Goal: Transaction & Acquisition: Purchase product/service

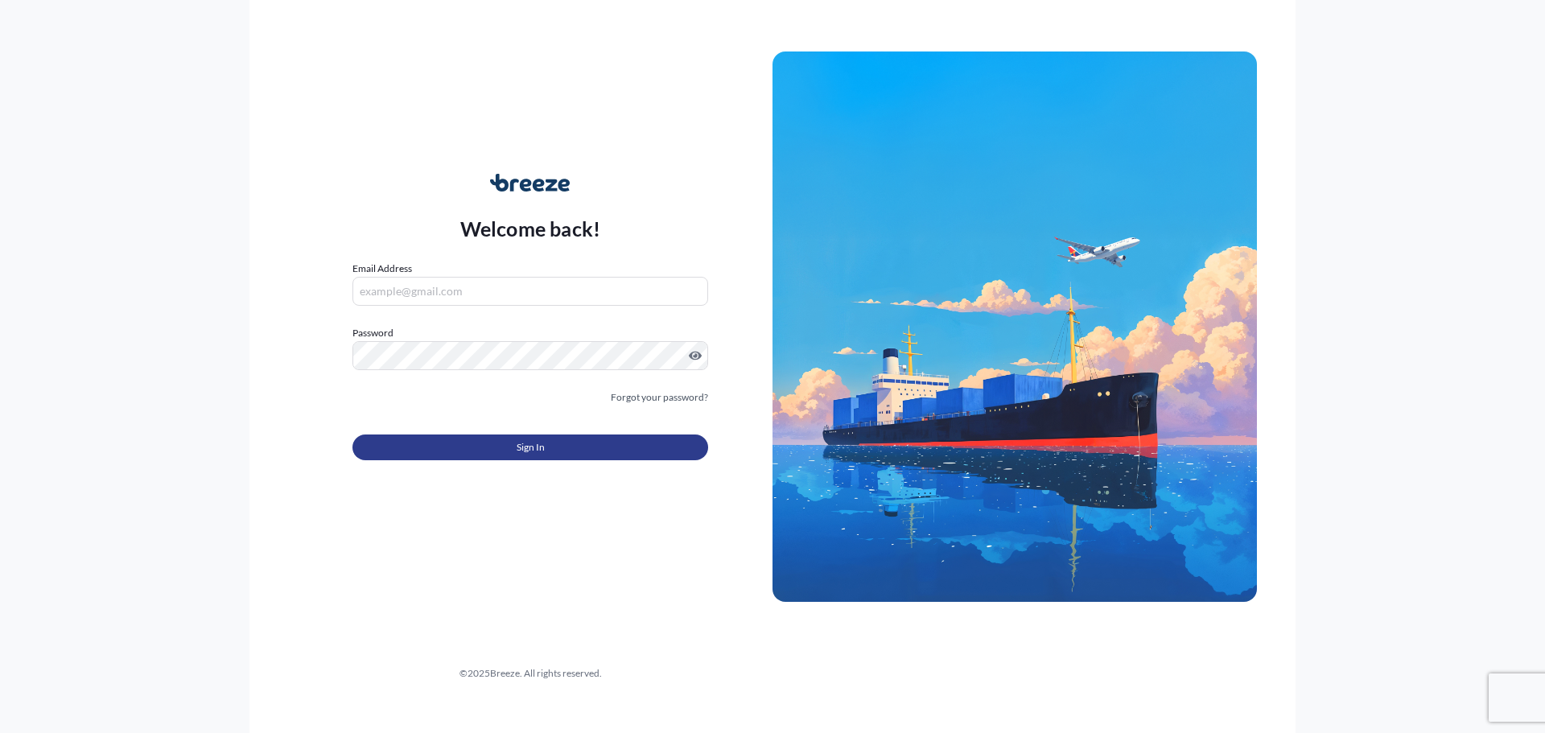
type input "[EMAIL_ADDRESS][DOMAIN_NAME]"
click at [565, 451] on button "Sign In" at bounding box center [530, 447] width 356 height 26
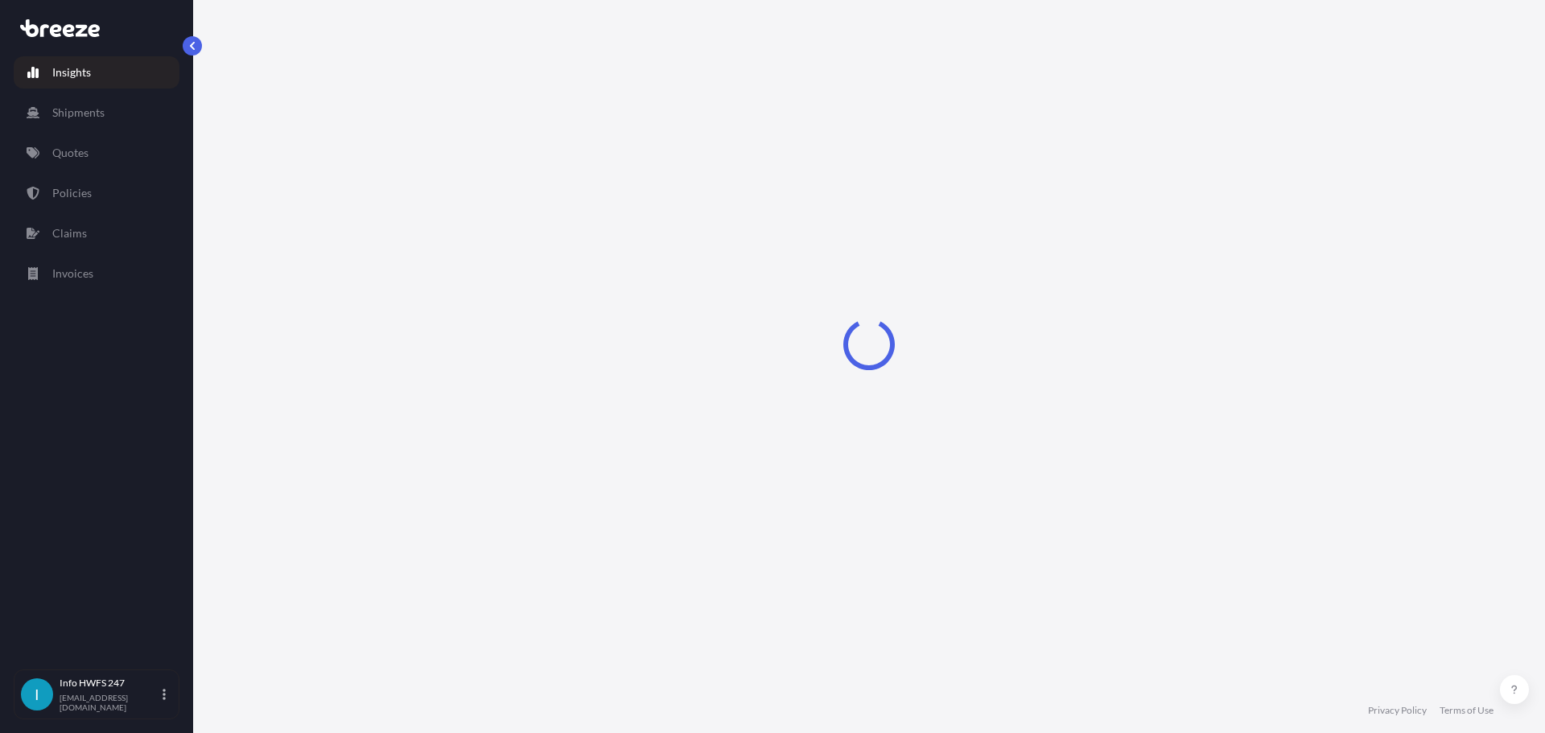
select select "2025"
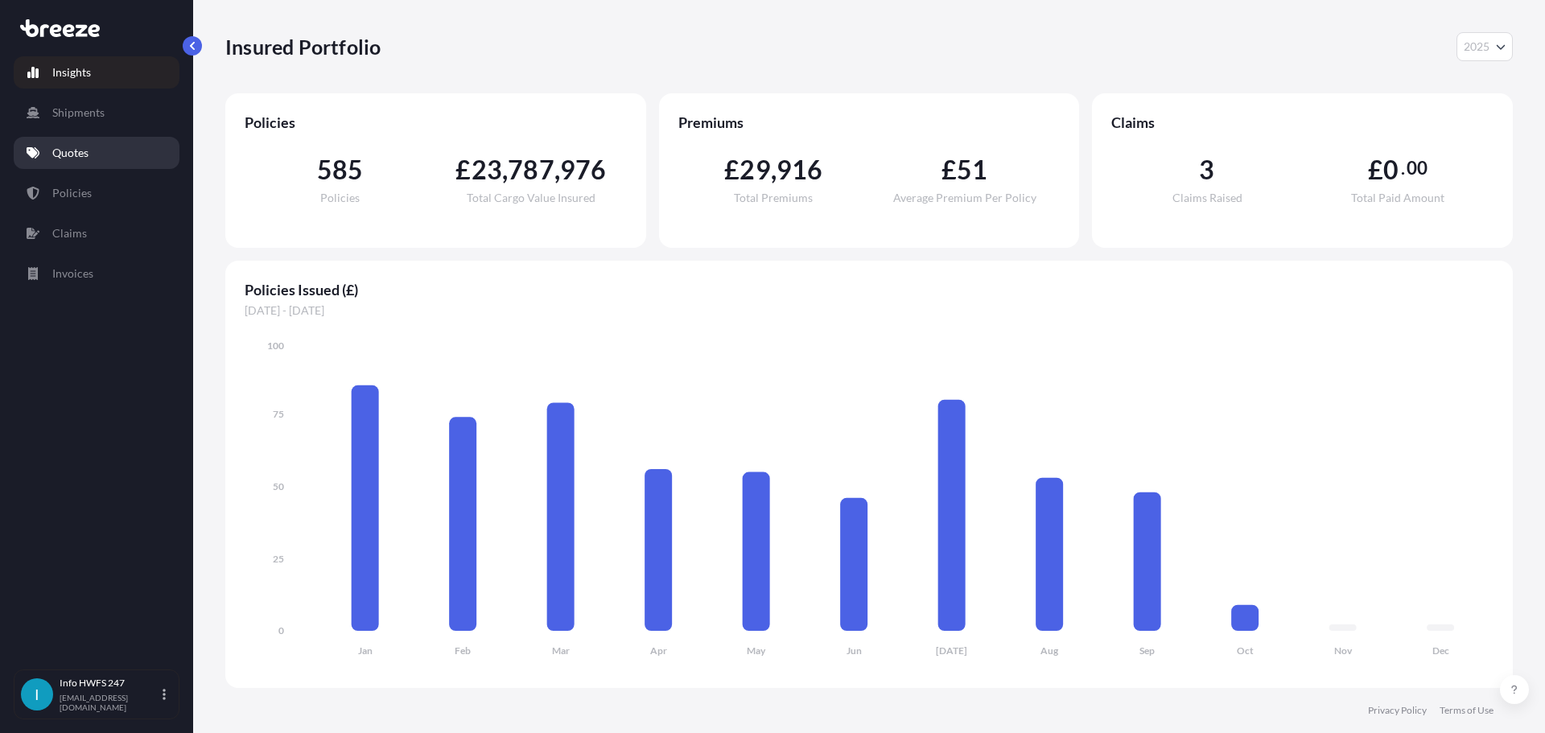
click at [61, 151] on p "Quotes" at bounding box center [70, 153] width 36 height 16
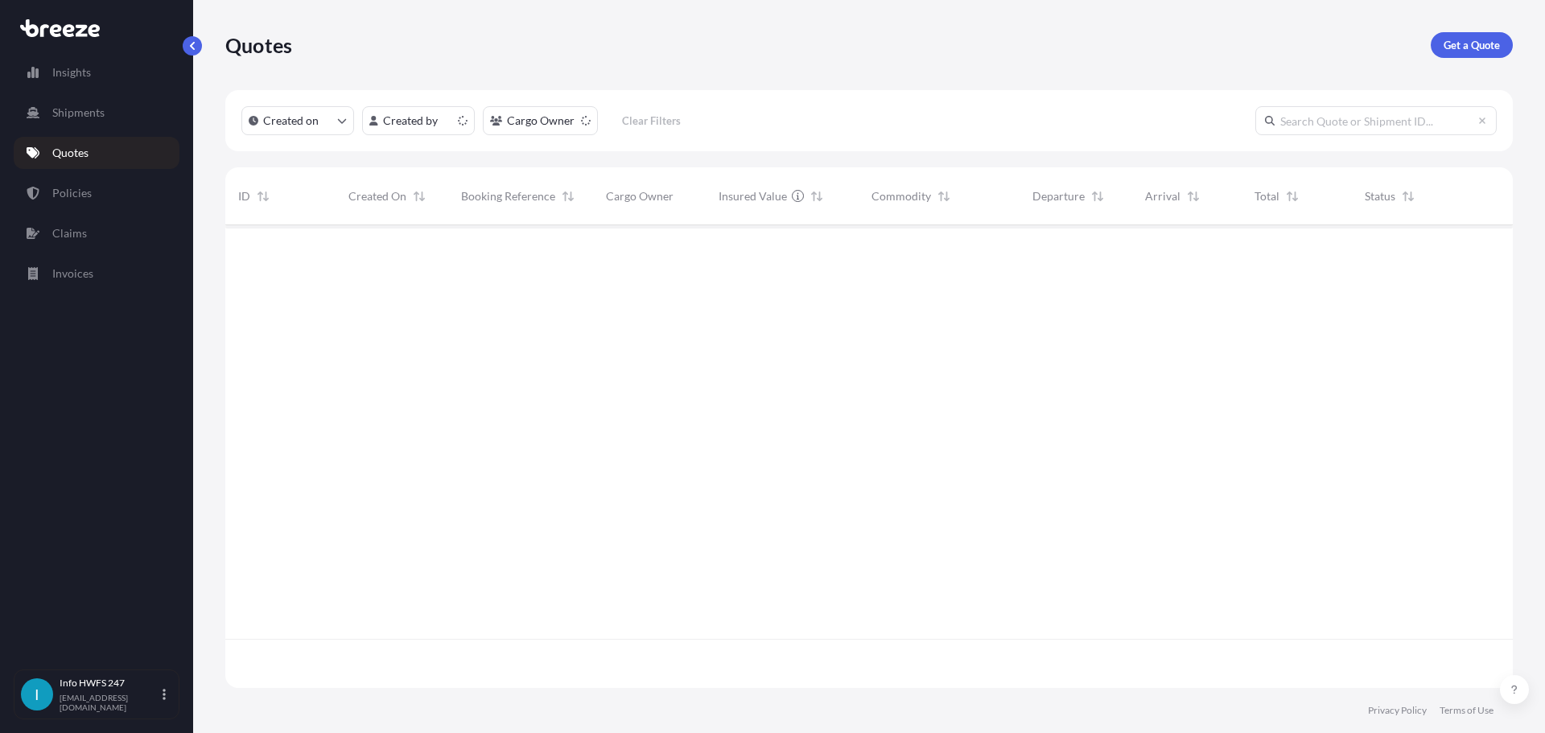
scroll to position [459, 1275]
click at [1474, 46] on p "Get a Quote" at bounding box center [1471, 45] width 56 height 16
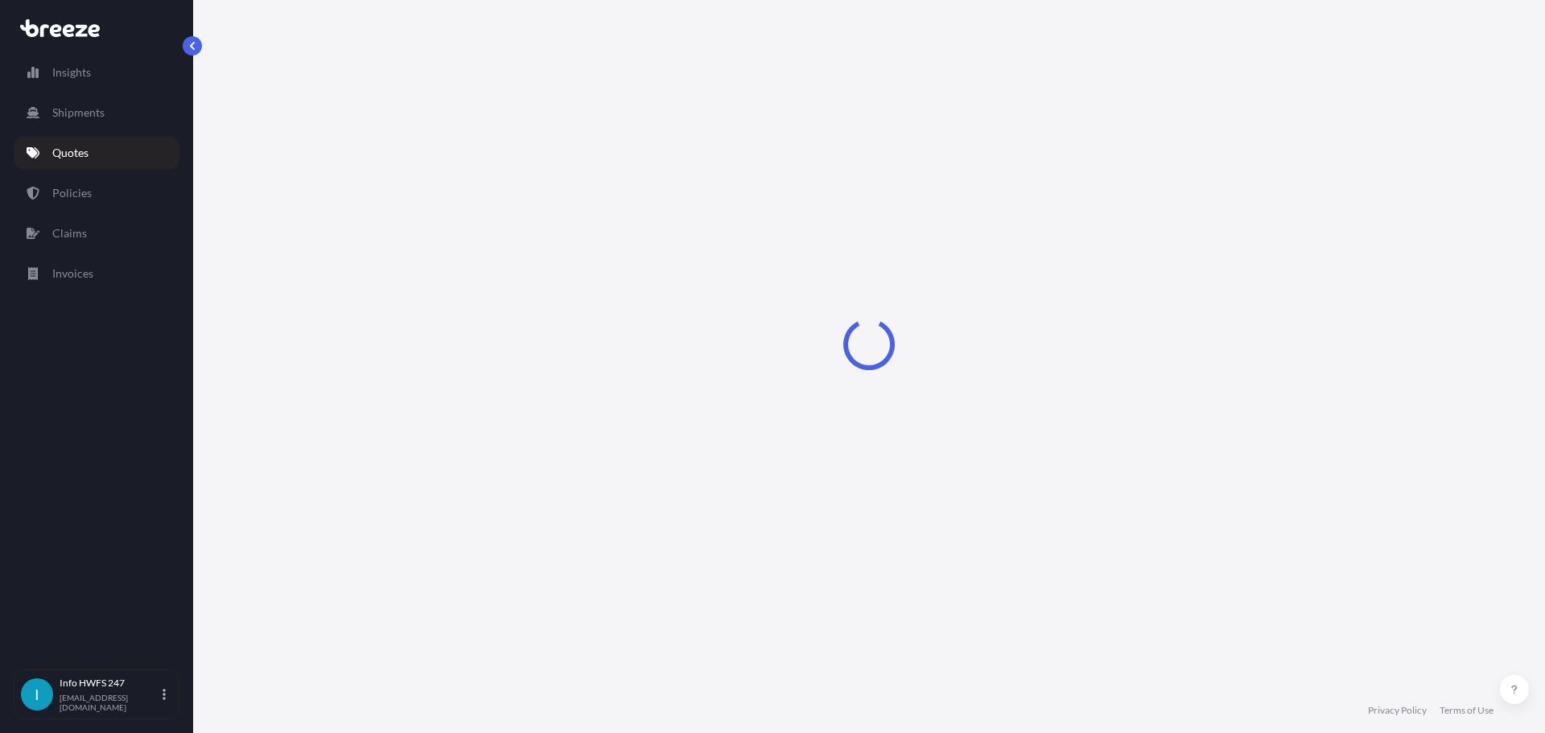
select select "Road"
select select "Air"
select select "1"
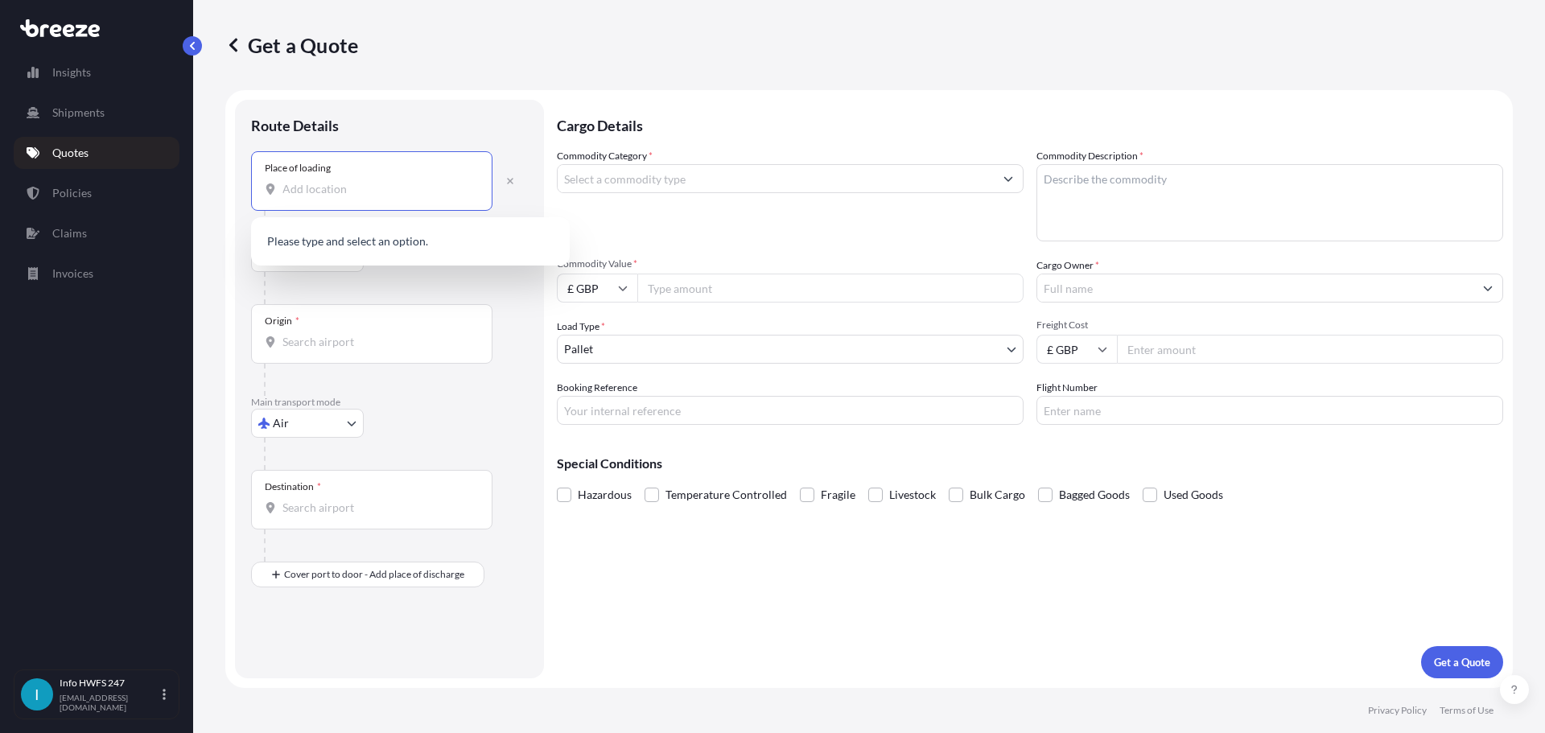
click at [360, 184] on input "Place of loading" at bounding box center [377, 189] width 190 height 16
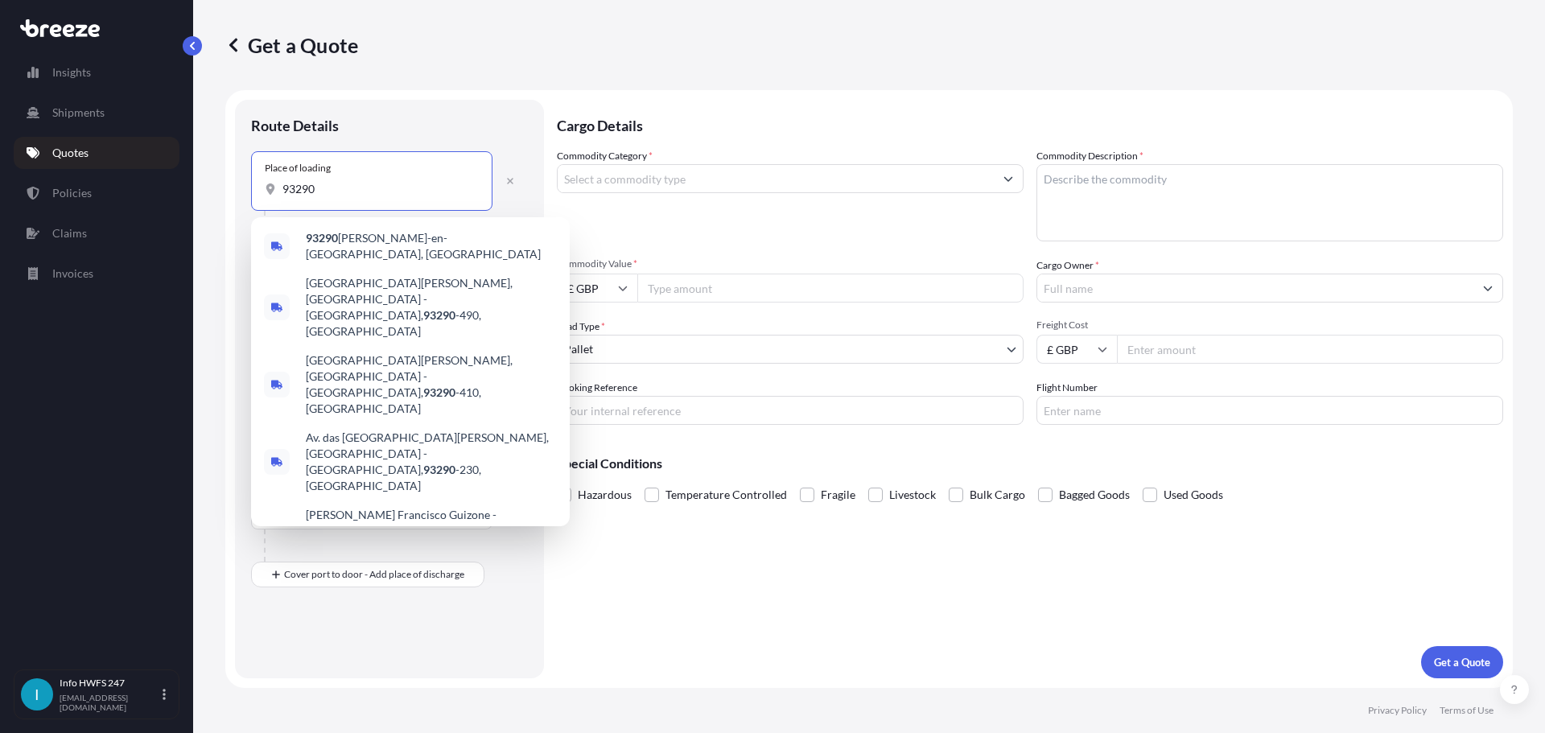
click at [508, 220] on div "93290 [PERSON_NAME]-en-[GEOGRAPHIC_DATA], [GEOGRAPHIC_DATA] [GEOGRAPHIC_DATA][P…" at bounding box center [410, 371] width 319 height 309
click at [506, 231] on div "93290 [PERSON_NAME]-en-[GEOGRAPHIC_DATA], [GEOGRAPHIC_DATA]" at bounding box center [410, 246] width 306 height 45
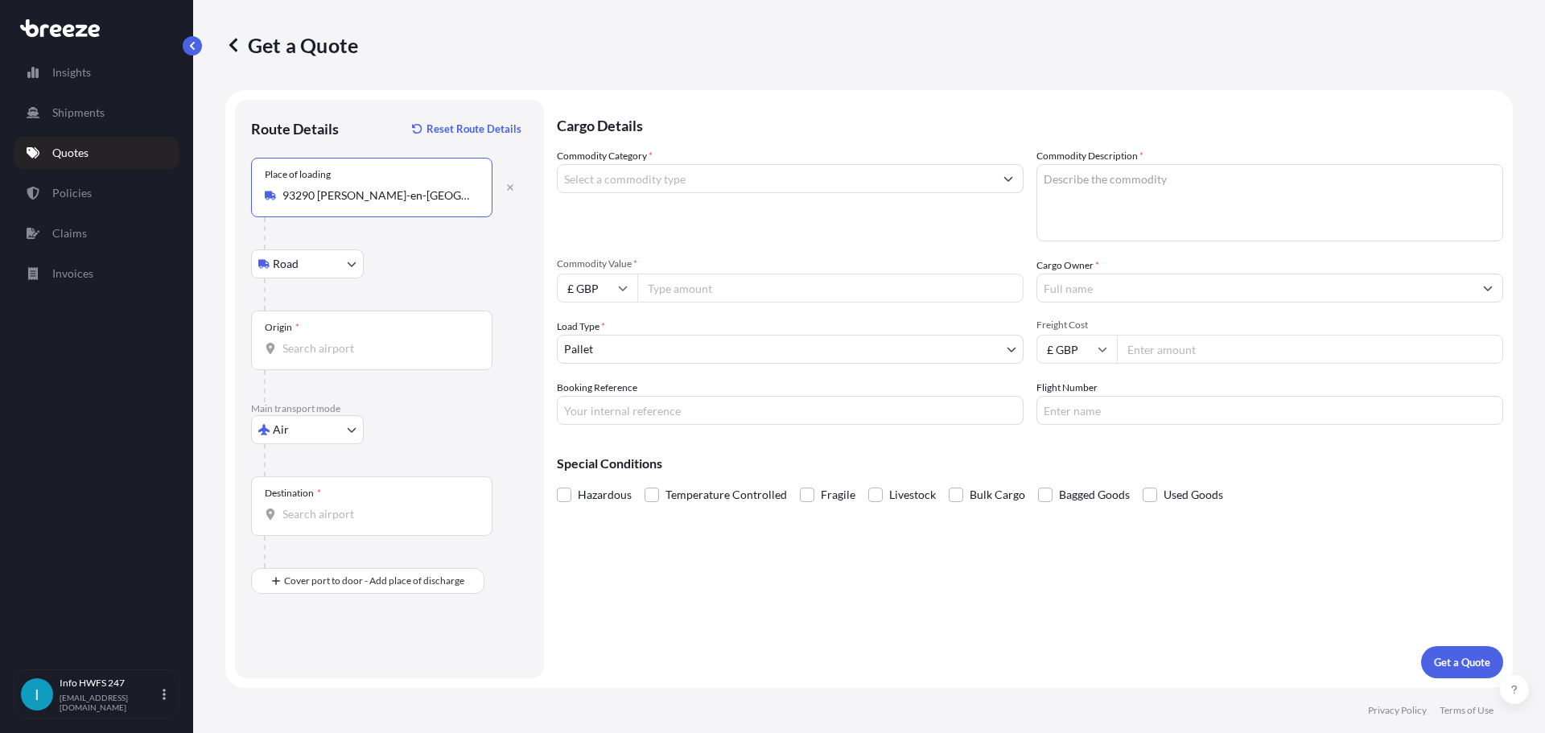
type input "93290 [PERSON_NAME]-en-[GEOGRAPHIC_DATA], [GEOGRAPHIC_DATA]"
click at [360, 362] on div "Origin *" at bounding box center [371, 341] width 241 height 60
click at [360, 356] on input "Origin *" at bounding box center [377, 348] width 190 height 16
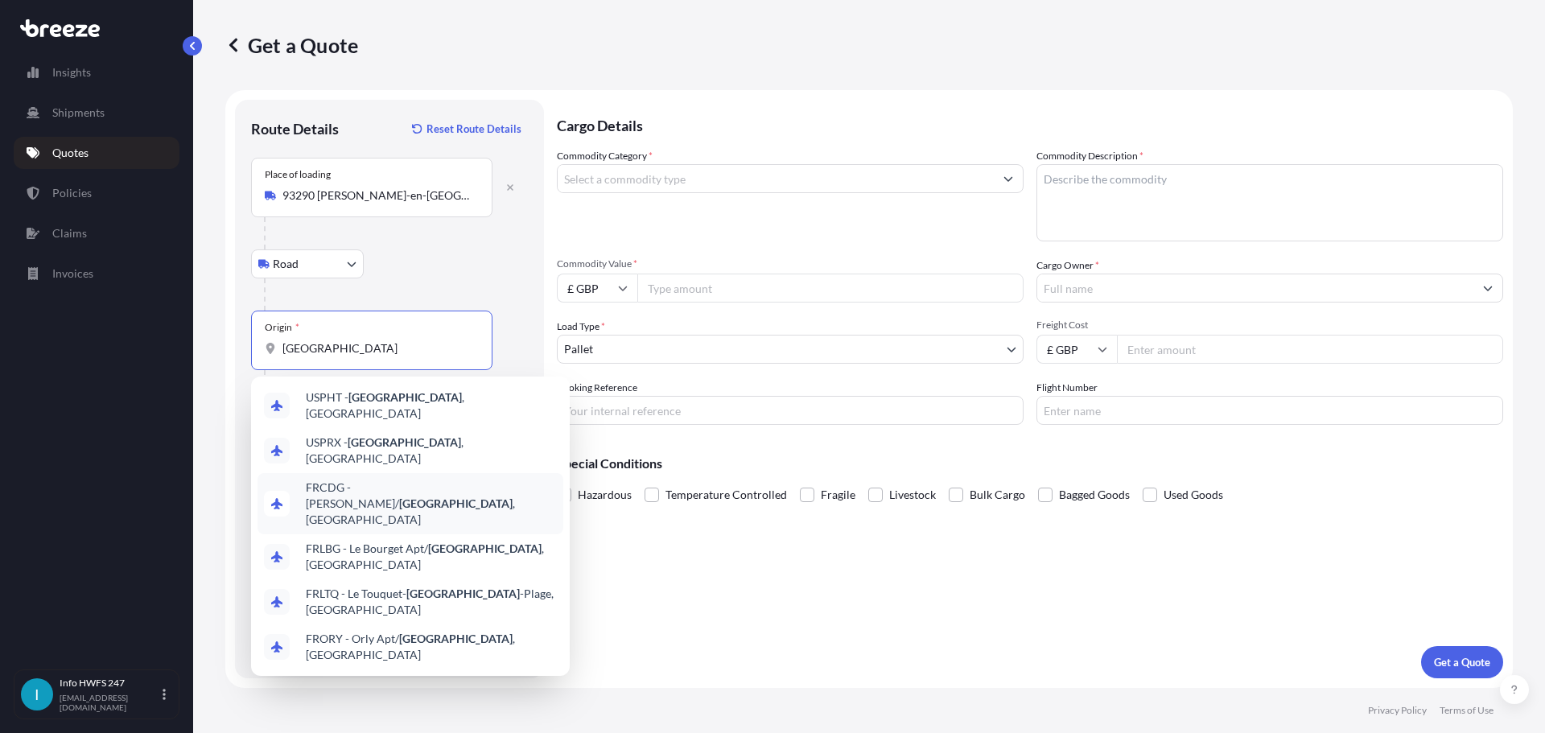
click at [362, 484] on span "FRCDG - [PERSON_NAME]/ [GEOGRAPHIC_DATA] , [GEOGRAPHIC_DATA]" at bounding box center [431, 503] width 251 height 48
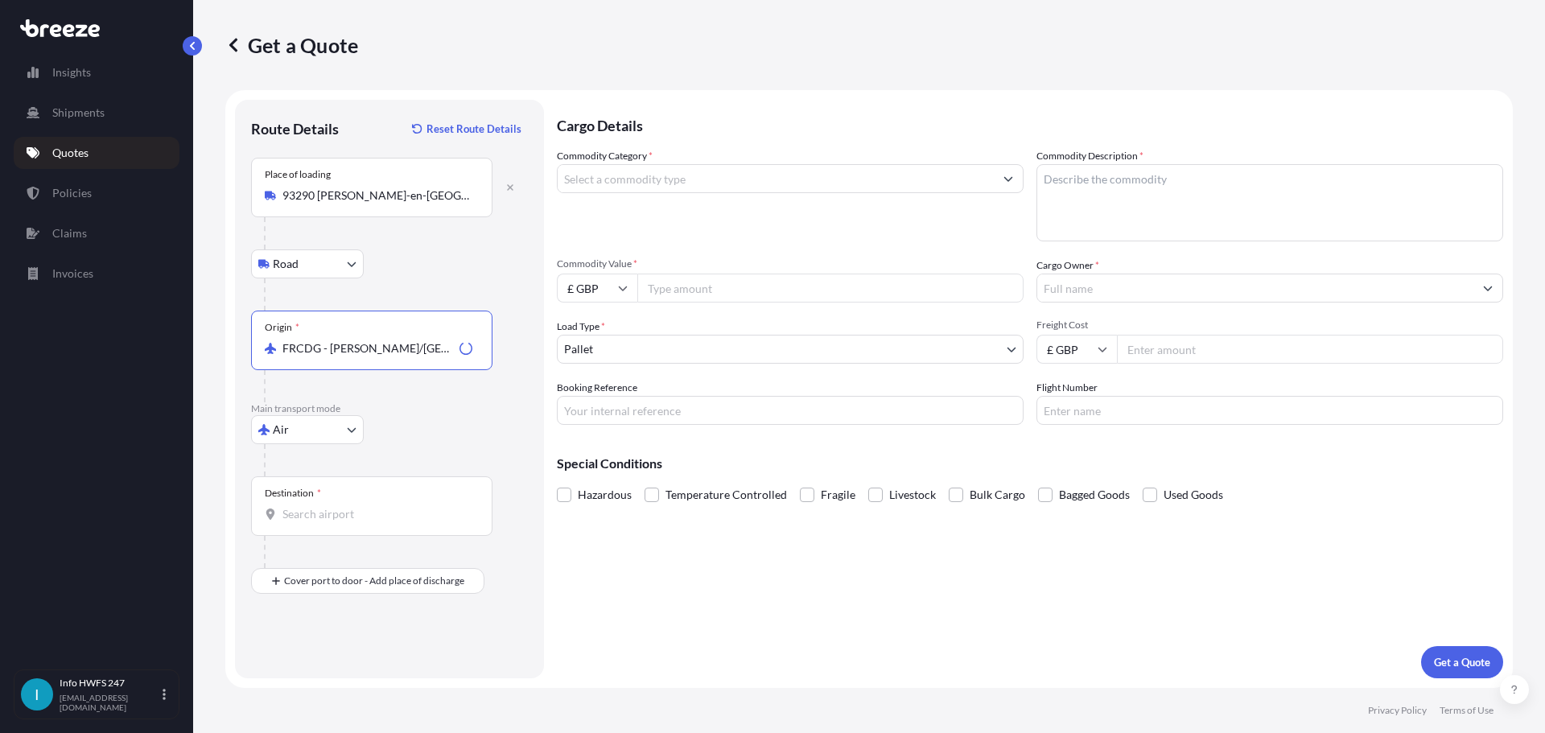
type input "FRCDG - [PERSON_NAME]/[GEOGRAPHIC_DATA], [GEOGRAPHIC_DATA]"
click at [334, 500] on div "Destination *" at bounding box center [371, 506] width 241 height 60
click at [334, 506] on input "Destination *" at bounding box center [377, 514] width 190 height 16
type input "e"
type input "GBLHR - Heathrow Apt/[GEOGRAPHIC_DATA], [GEOGRAPHIC_DATA]"
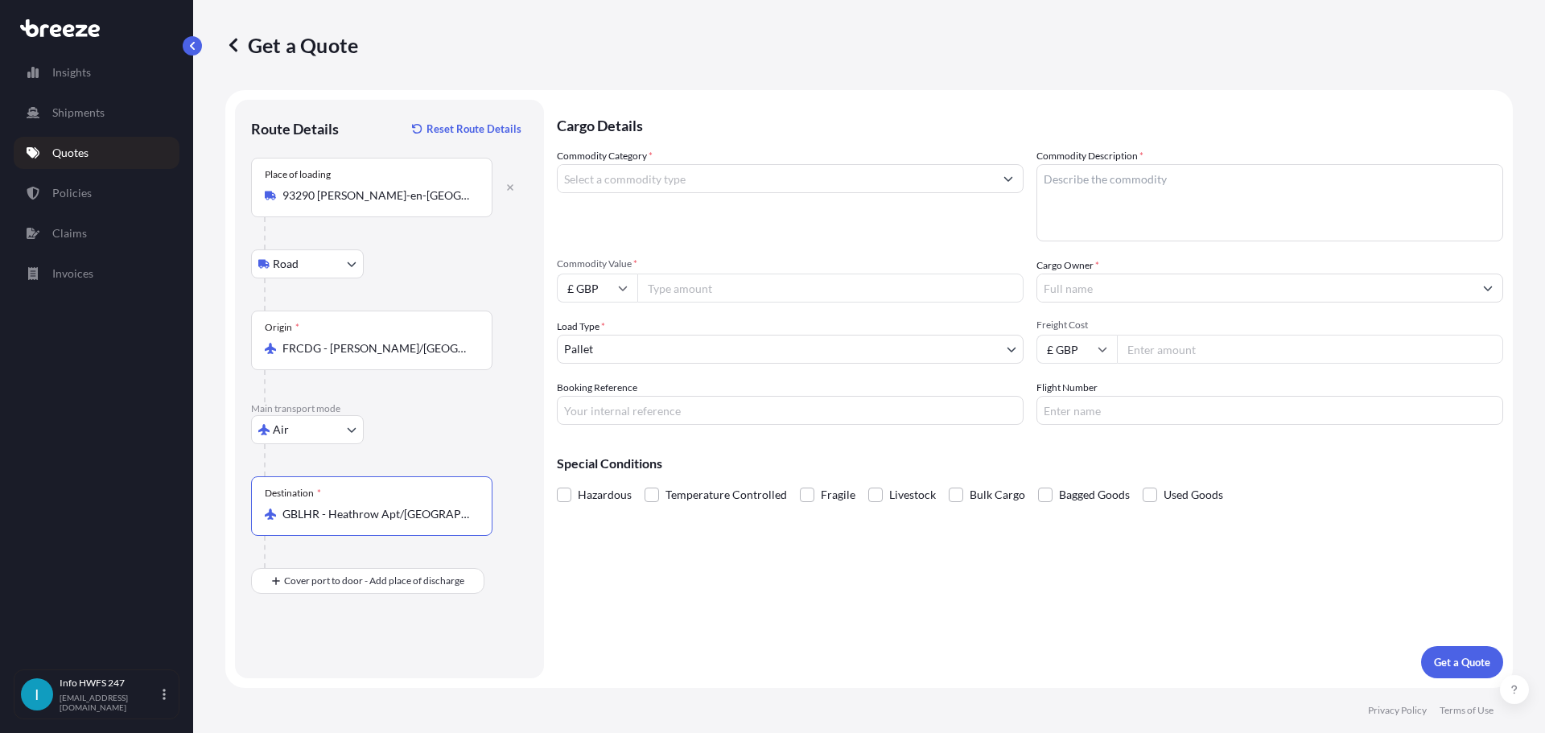
click at [335, 566] on div at bounding box center [378, 552] width 228 height 32
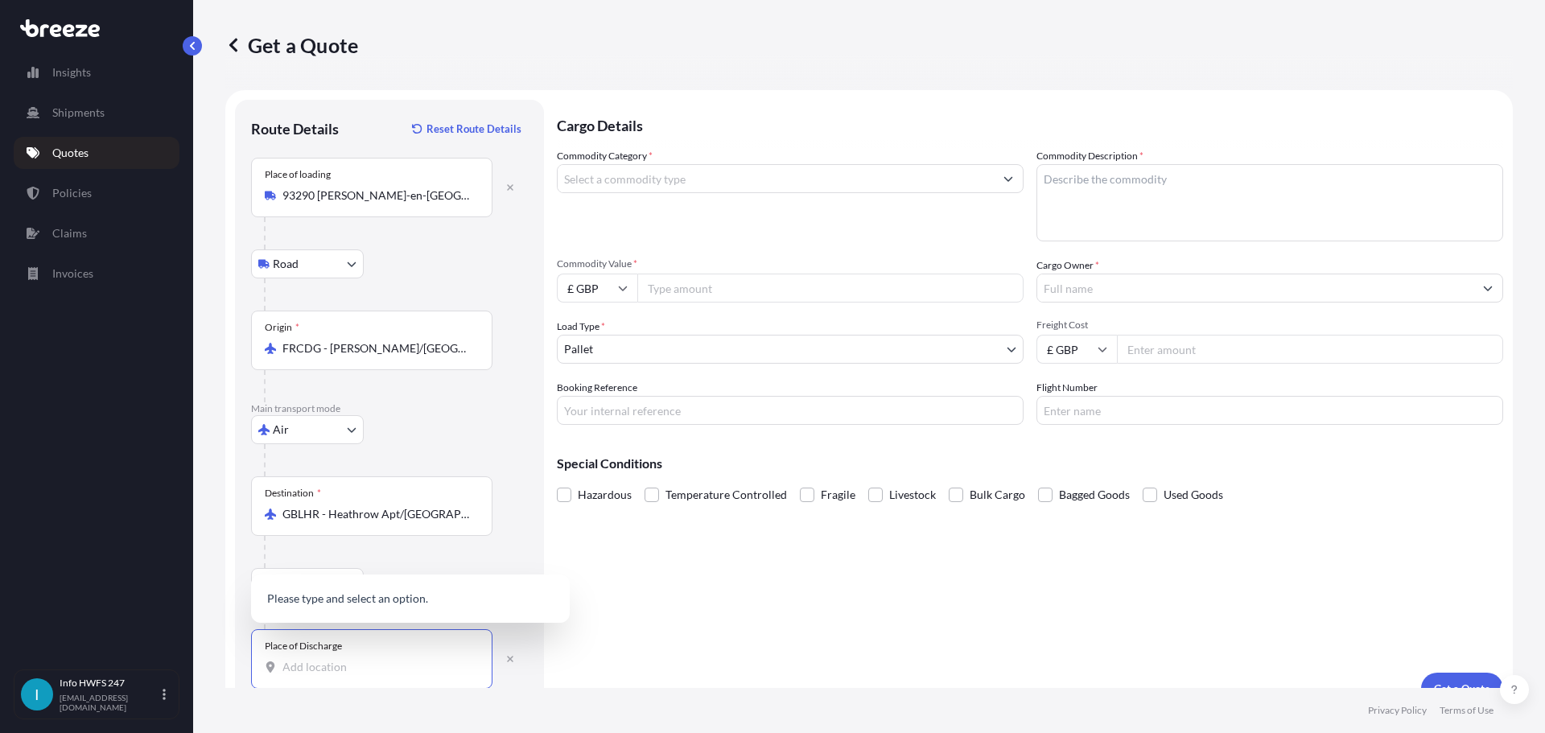
click at [346, 673] on input "Place of Discharge" at bounding box center [377, 667] width 190 height 16
click at [447, 596] on span "Southampton SO18 2HG , [GEOGRAPHIC_DATA]" at bounding box center [431, 594] width 251 height 32
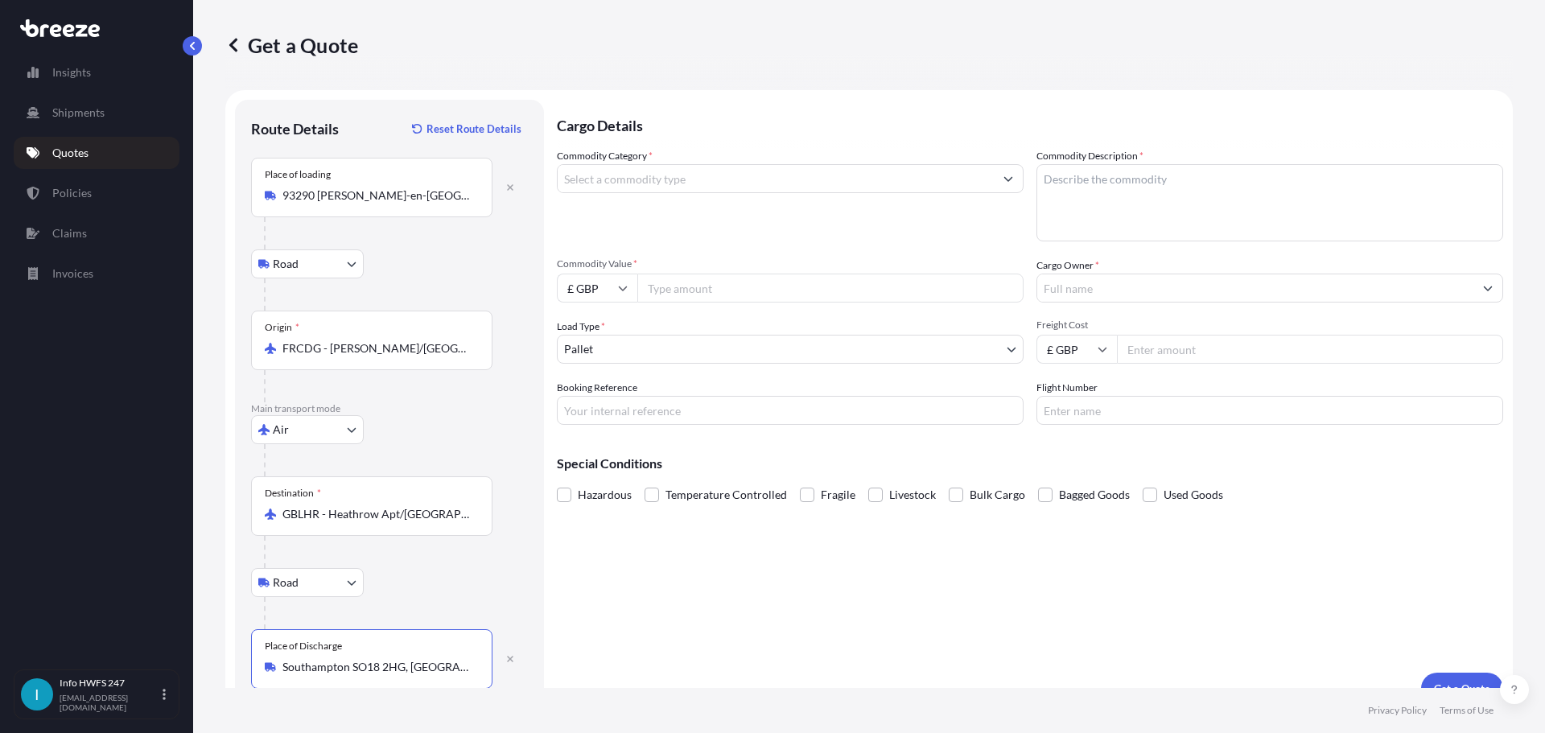
type input "Southampton SO18 2HG, [GEOGRAPHIC_DATA]"
click at [639, 168] on input "Commodity Category *" at bounding box center [776, 178] width 436 height 29
drag, startPoint x: 664, startPoint y: 182, endPoint x: 336, endPoint y: 171, distance: 327.6
click at [336, 171] on form "Route Details Reset Route Details Place of loading 93290 [PERSON_NAME]-en-[GEOG…" at bounding box center [868, 402] width 1287 height 624
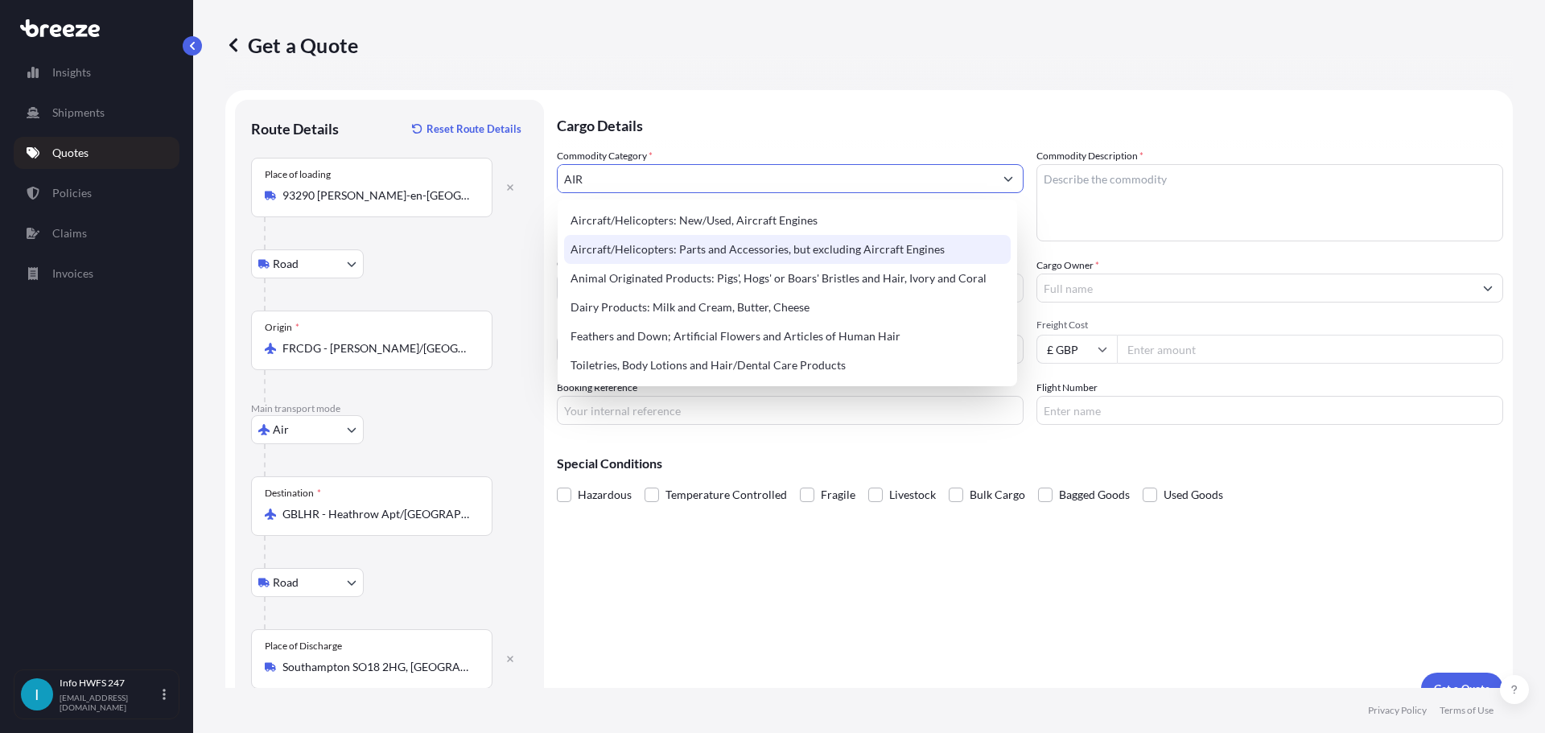
click at [726, 253] on div "Aircraft/Helicopters: Parts and Accessories, but excluding Aircraft Engines" at bounding box center [787, 249] width 447 height 29
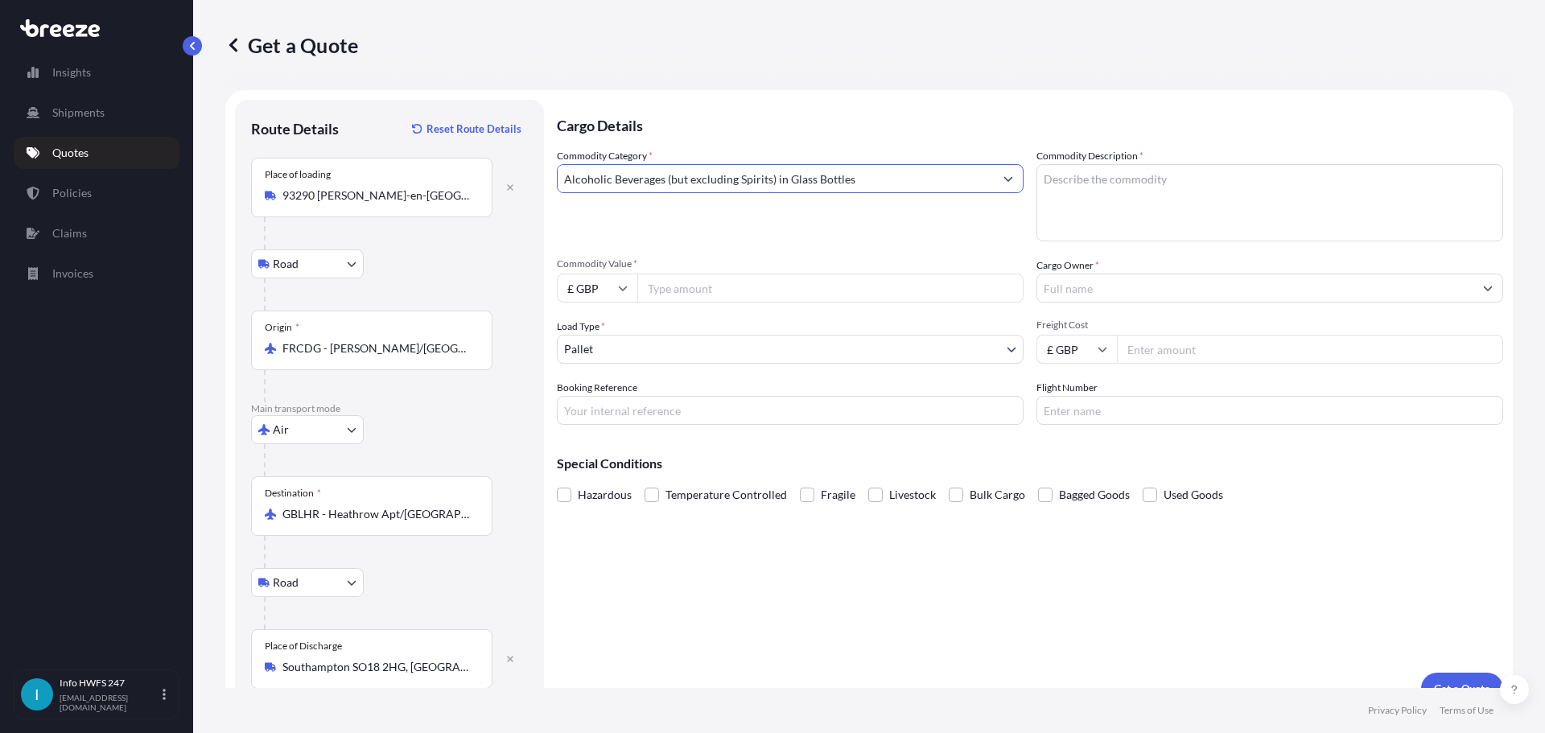
click at [617, 298] on input "£ GBP" at bounding box center [597, 288] width 80 height 29
click at [813, 190] on input "Alcoholic Beverages (but excluding Spirits) in Glass Bottles" at bounding box center [776, 178] width 436 height 29
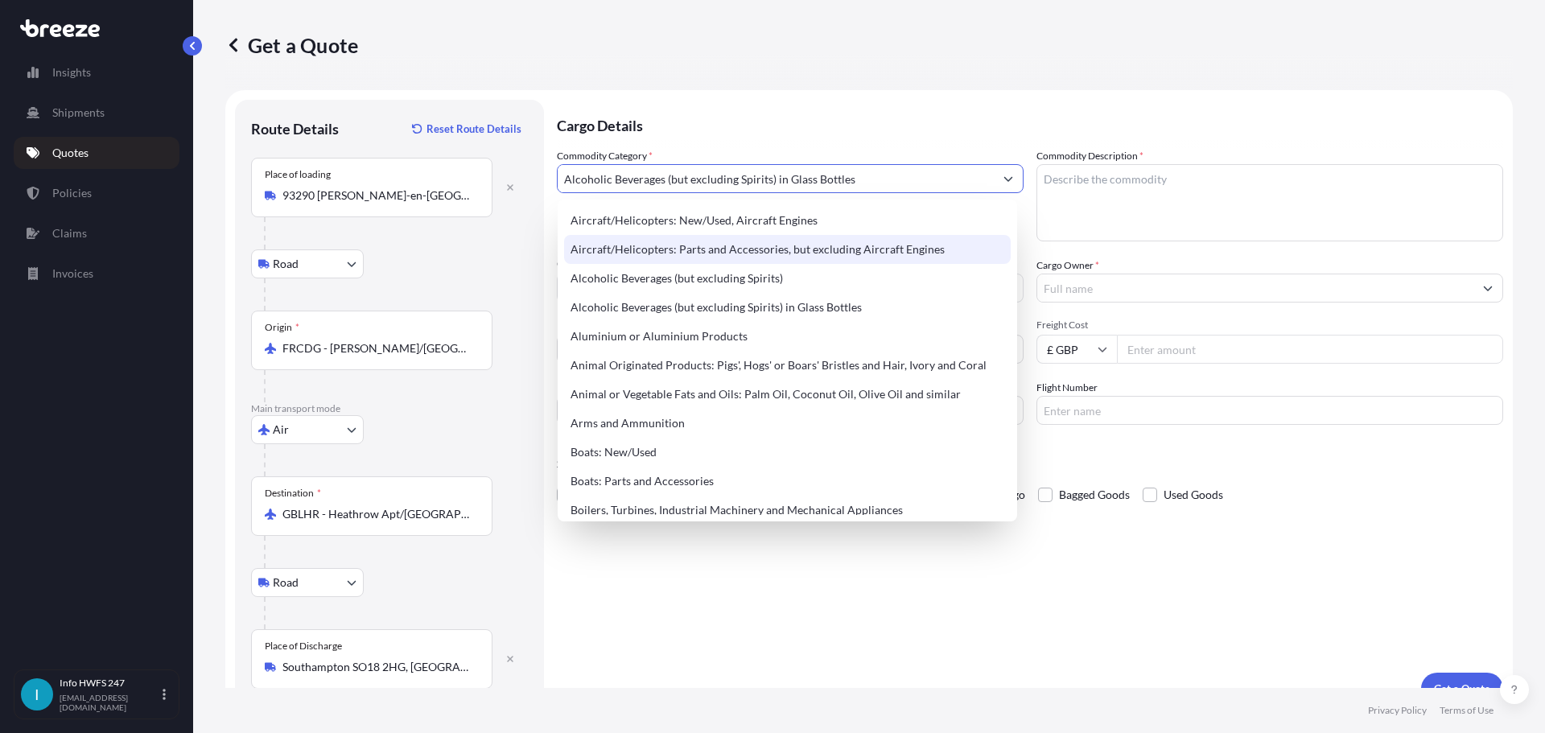
click at [792, 252] on div "Aircraft/Helicopters: Parts and Accessories, but excluding Aircraft Engines" at bounding box center [787, 249] width 447 height 29
type input "Aircraft/Helicopters: Parts and Accessories, but excluding Aircraft Engines"
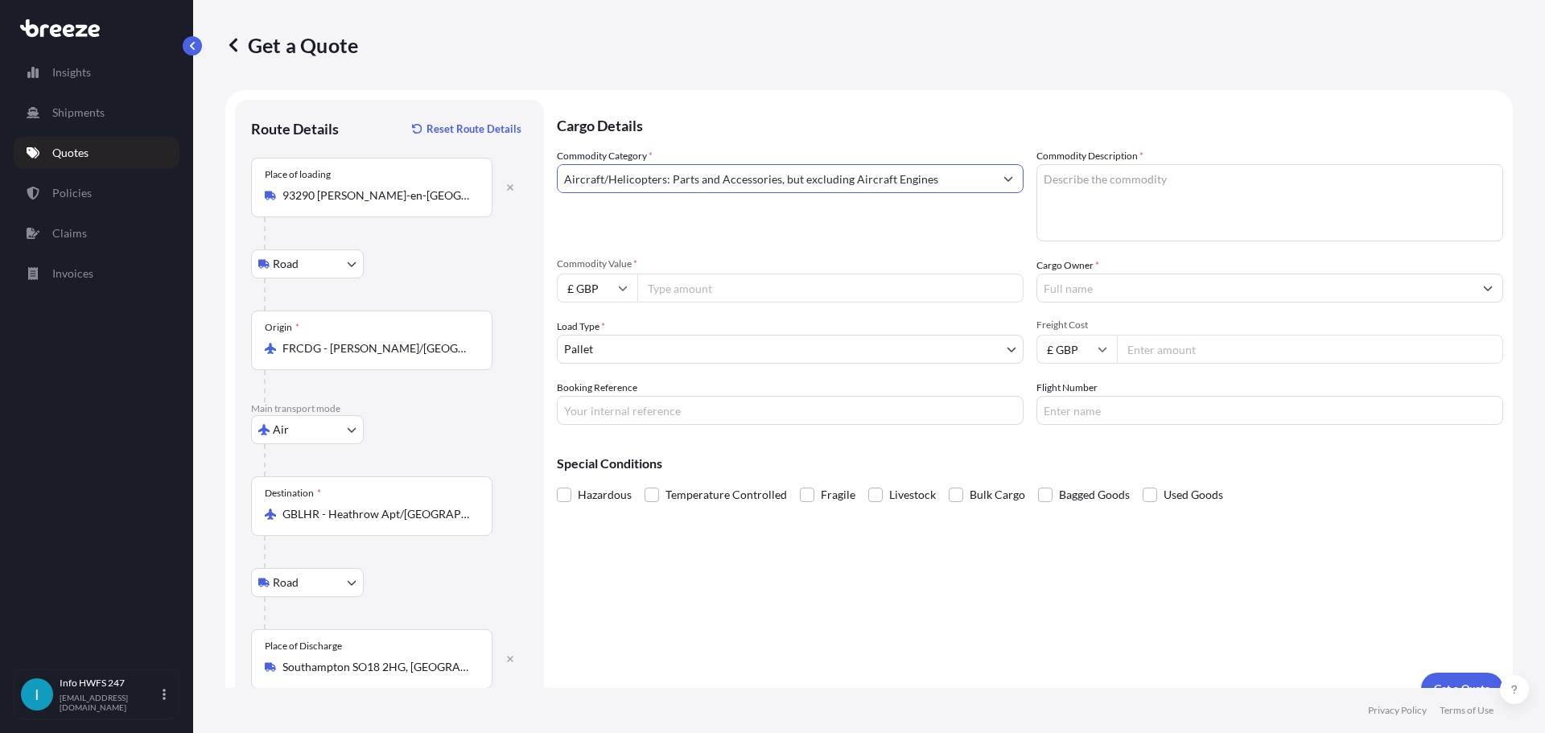
click at [595, 286] on input "£ GBP" at bounding box center [597, 288] width 80 height 29
click at [590, 393] on div "$ USD" at bounding box center [597, 400] width 68 height 31
type input "$ USD"
click at [702, 271] on div "Commodity Value * $ USD" at bounding box center [790, 279] width 467 height 45
click at [702, 288] on input "Commodity Value *" at bounding box center [830, 288] width 386 height 29
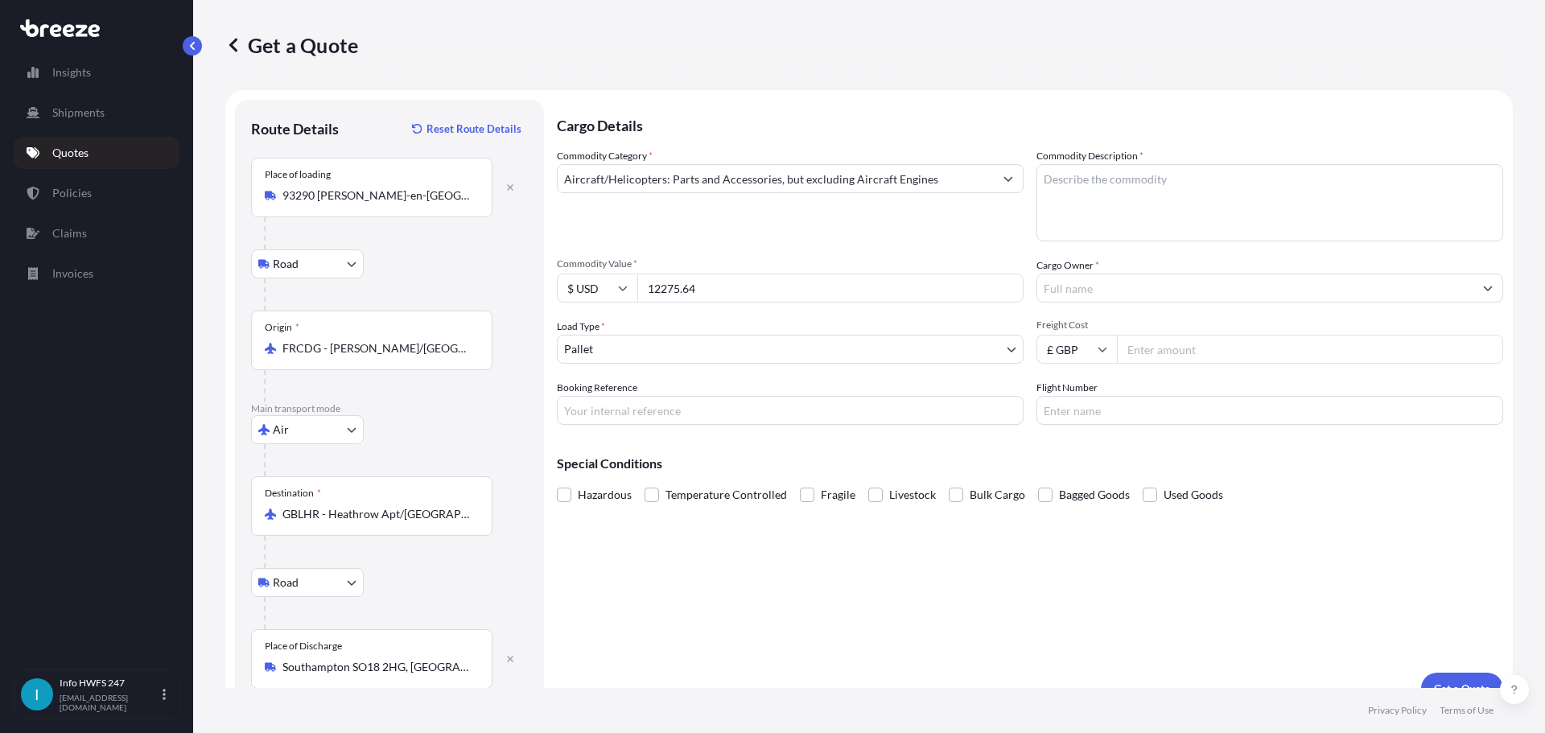
type input "12275.64"
click at [702, 340] on body "15 options available. Insights Shipments Quotes Policies Claims Invoices I Info…" at bounding box center [772, 366] width 1545 height 733
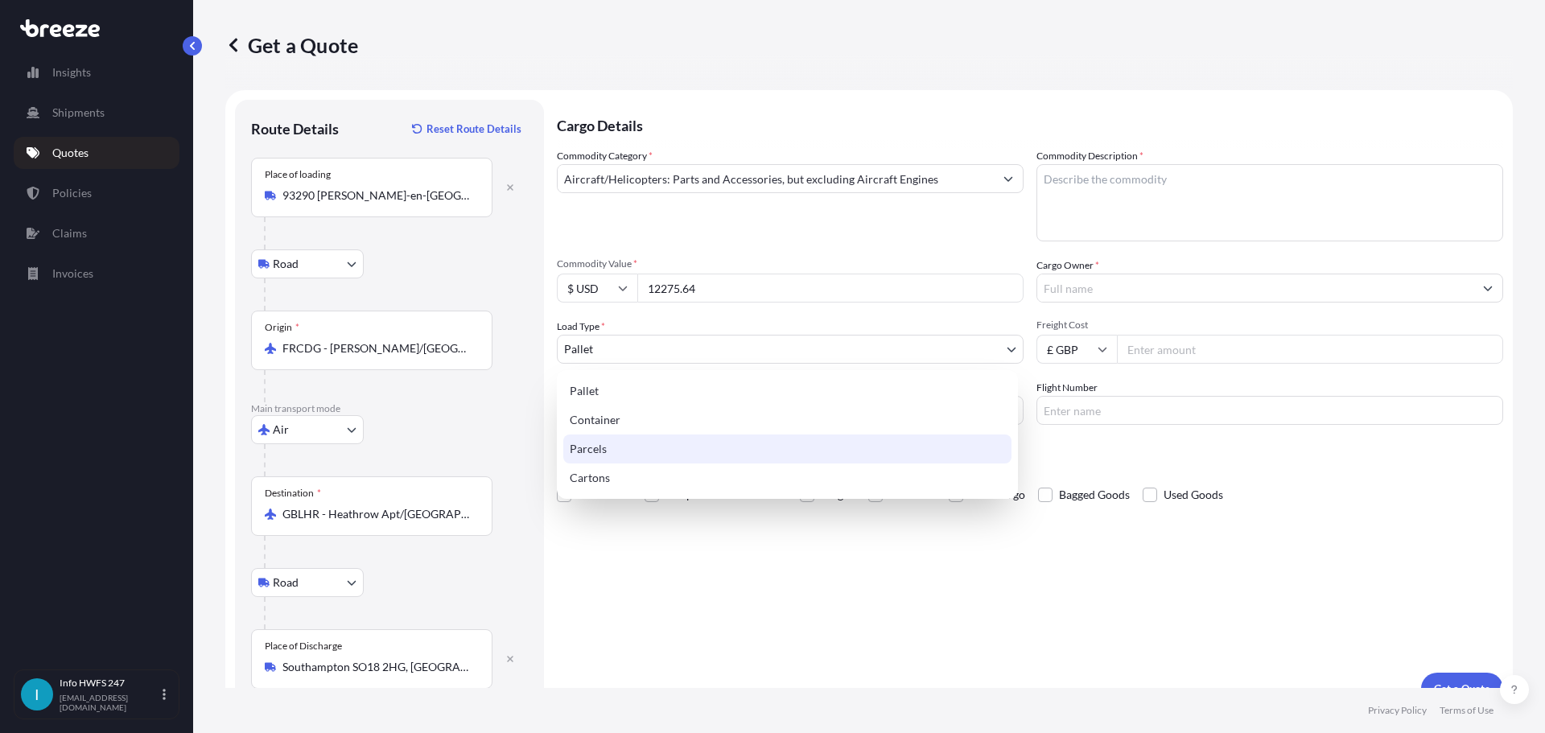
click at [652, 455] on div "Parcels" at bounding box center [787, 448] width 448 height 29
select select "3"
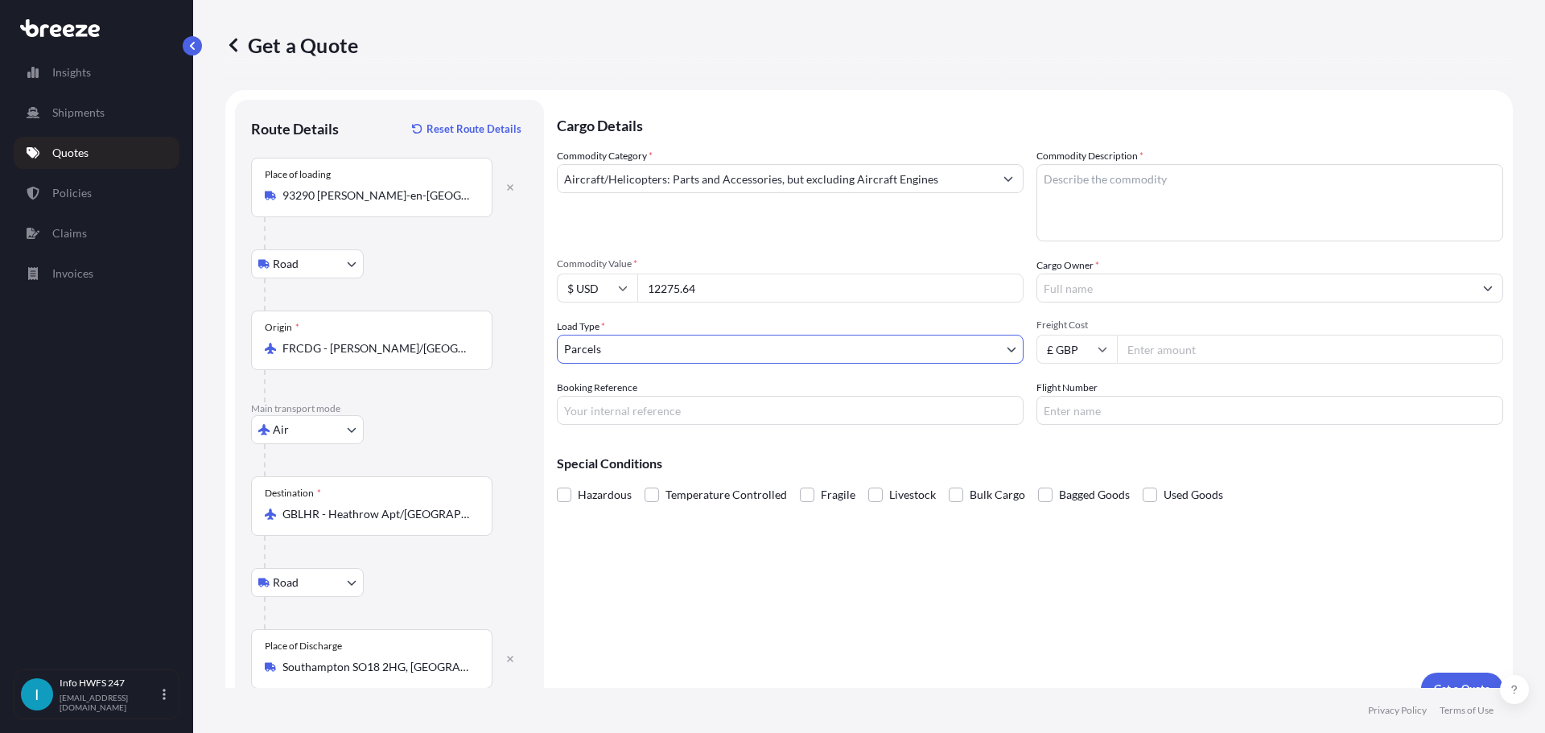
click at [596, 422] on input "Booking Reference" at bounding box center [790, 410] width 467 height 29
type input "hi167771"
click at [1075, 201] on textarea "Commodity Description *" at bounding box center [1269, 202] width 467 height 77
type textarea "VARIOUS CIVIL AIRCRAFT PARTS"
click at [1157, 297] on input "Cargo Owner *" at bounding box center [1255, 288] width 436 height 29
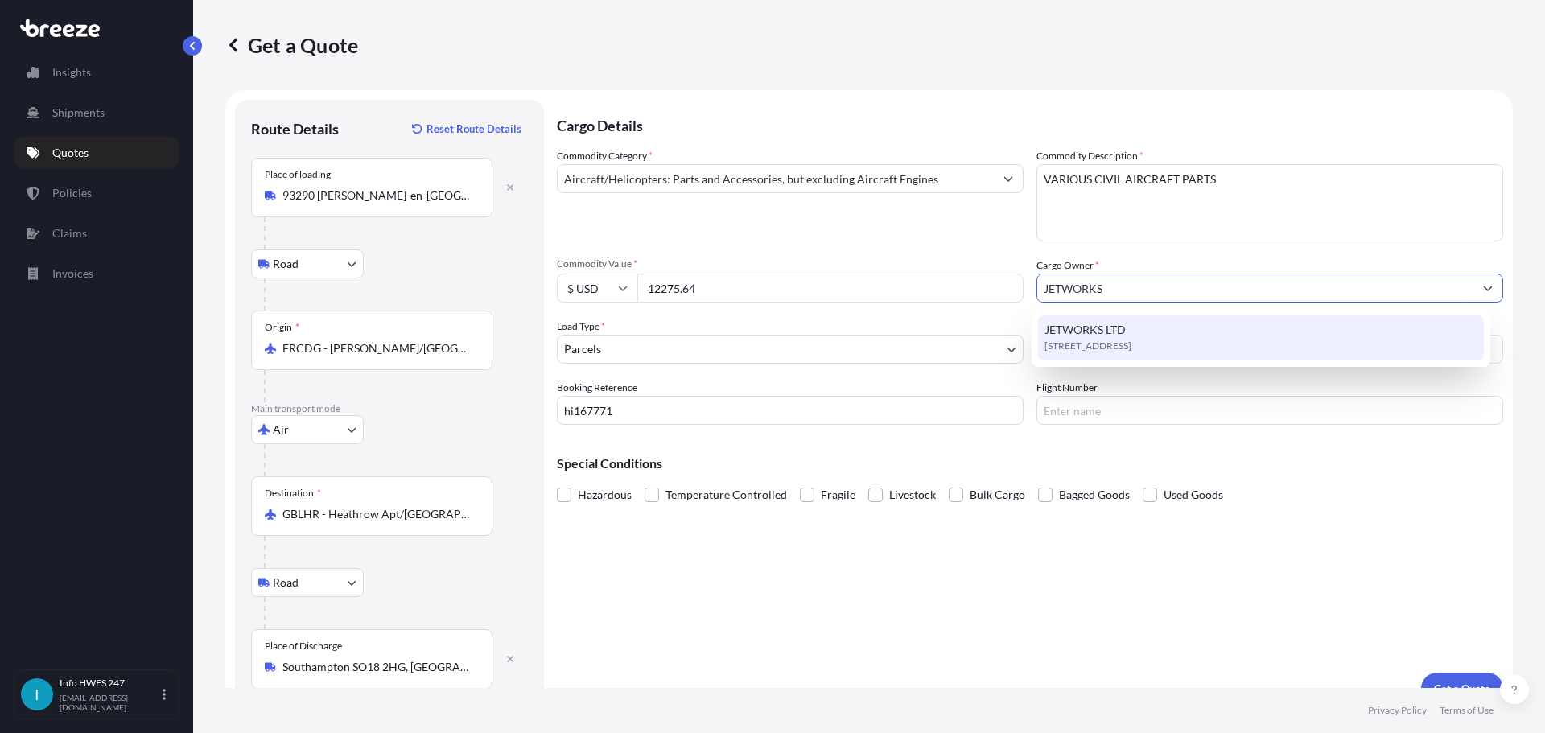
click at [1162, 332] on div "[STREET_ADDRESS]" at bounding box center [1261, 337] width 447 height 45
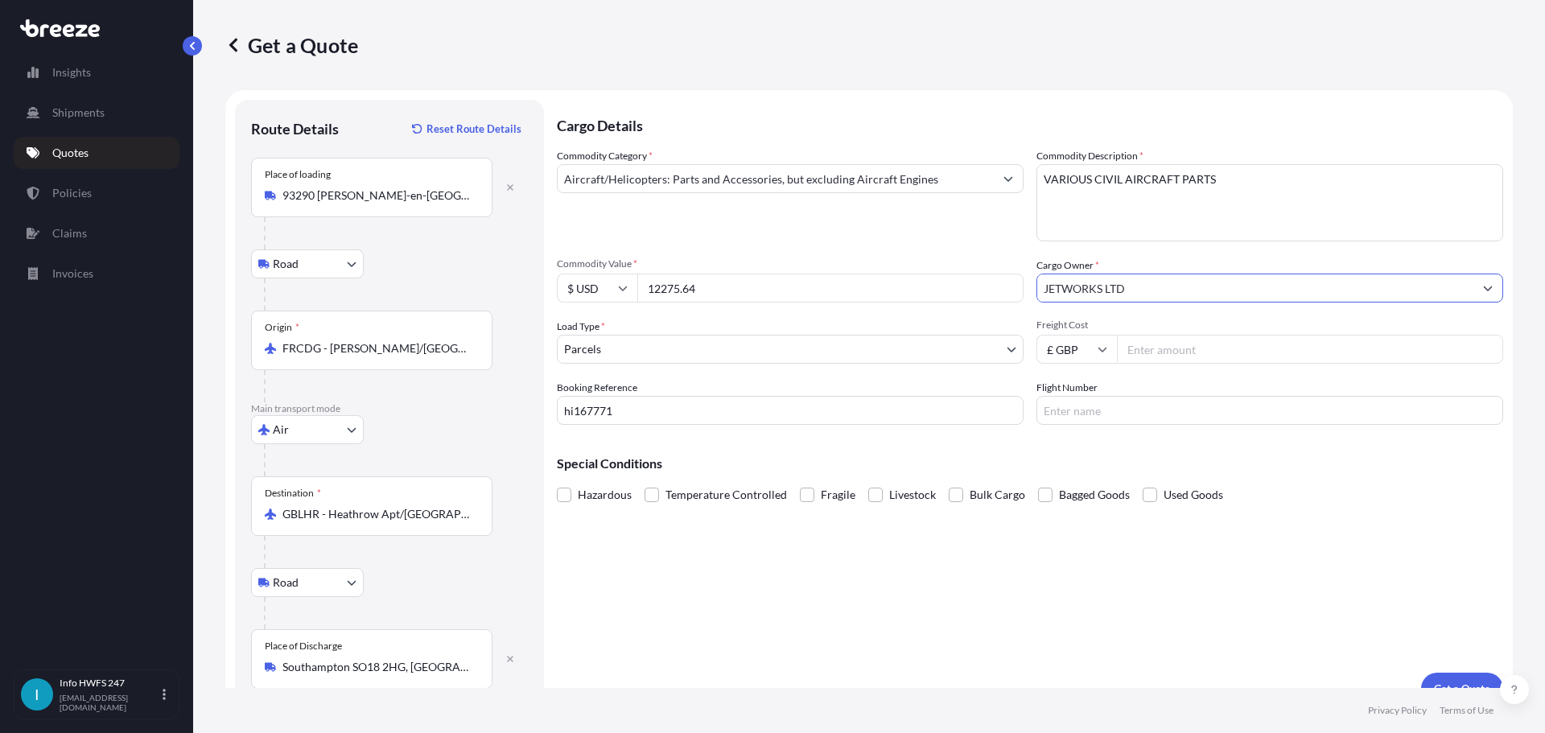
type input "JETWORKS LTD"
click at [1169, 343] on input "Freight Cost" at bounding box center [1310, 349] width 386 height 29
click at [1134, 421] on input "Flight Number" at bounding box center [1269, 410] width 467 height 29
type input "AF1380"
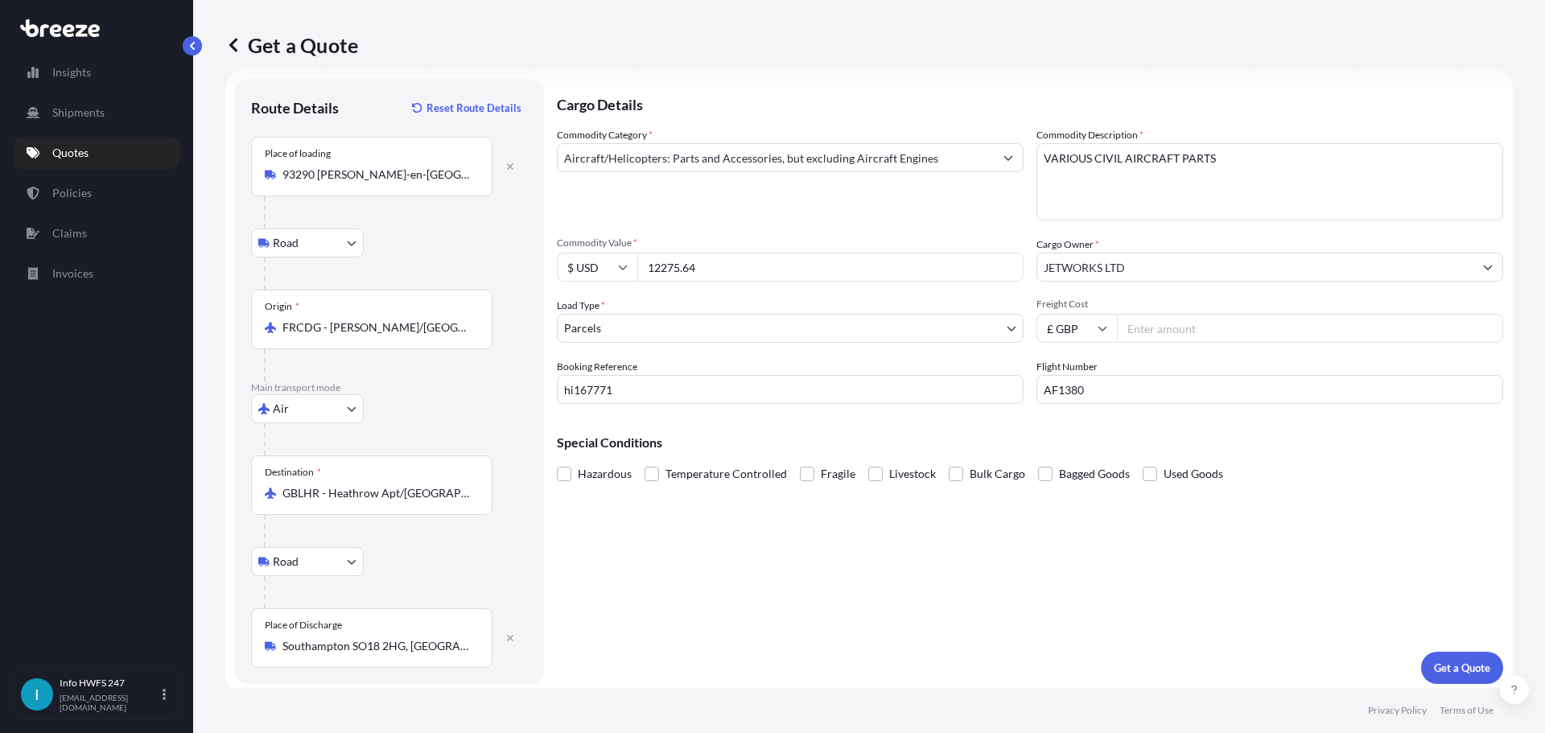
scroll to position [27, 0]
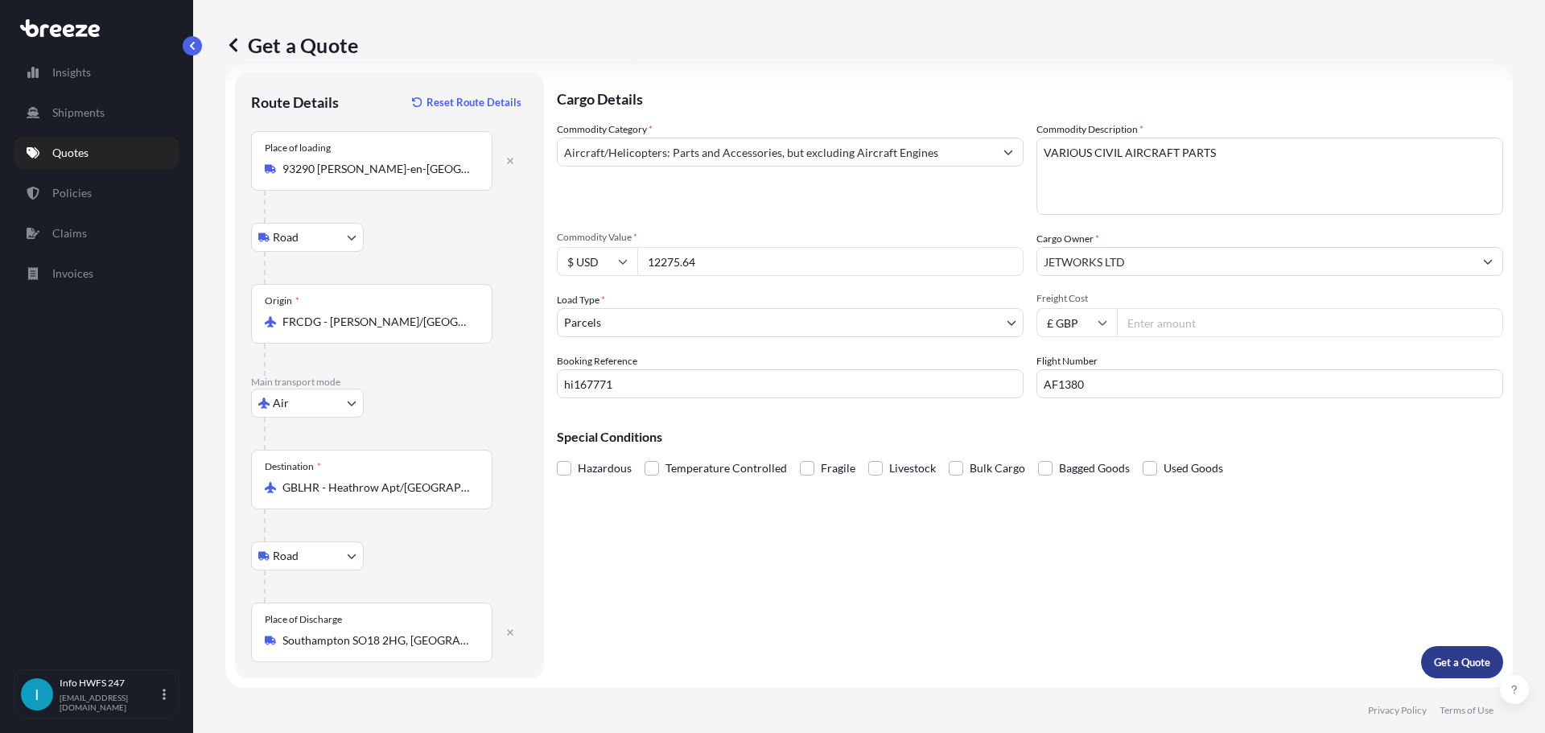
click at [1454, 652] on button "Get a Quote" at bounding box center [1462, 662] width 82 height 32
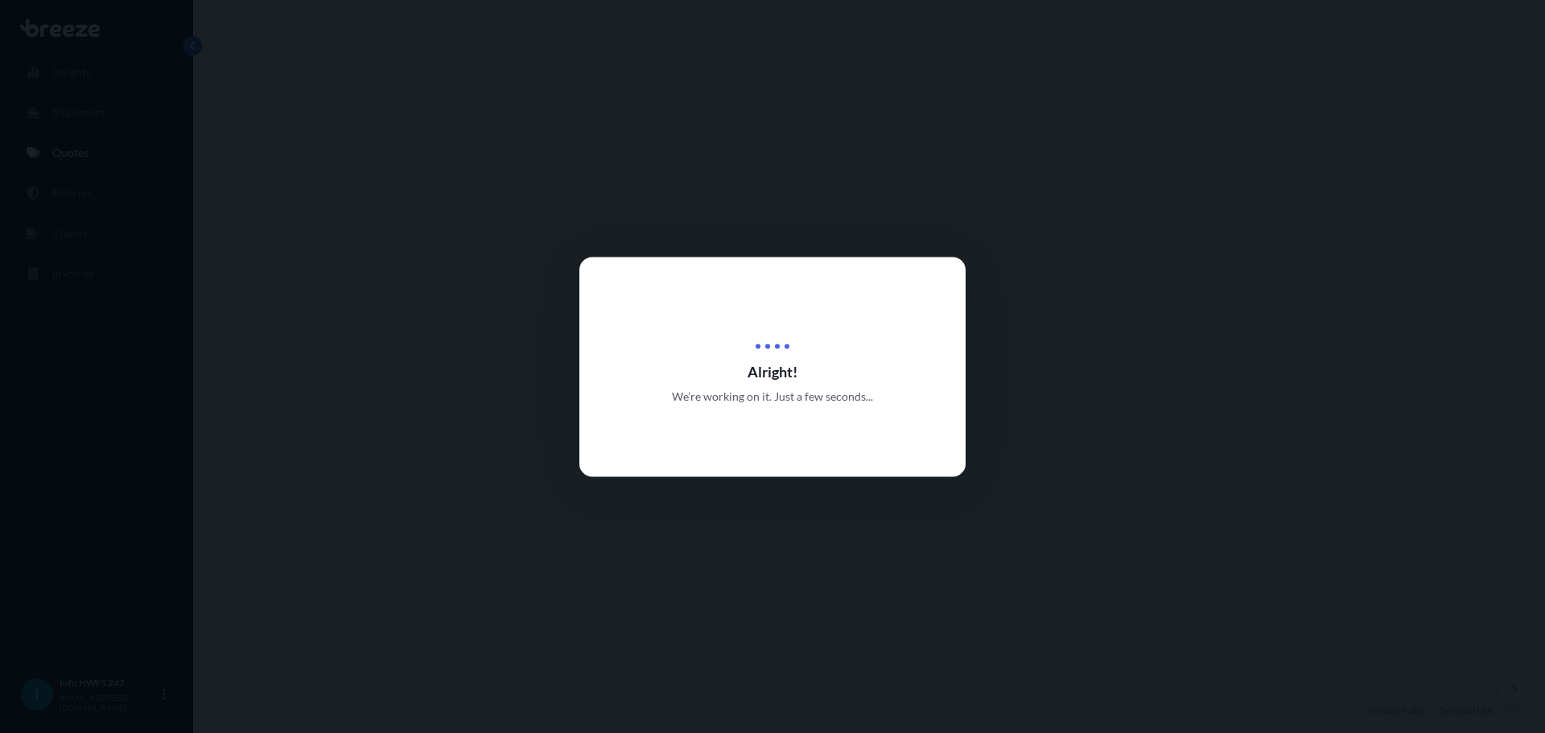
select select "Road"
select select "Air"
select select "Road"
select select "3"
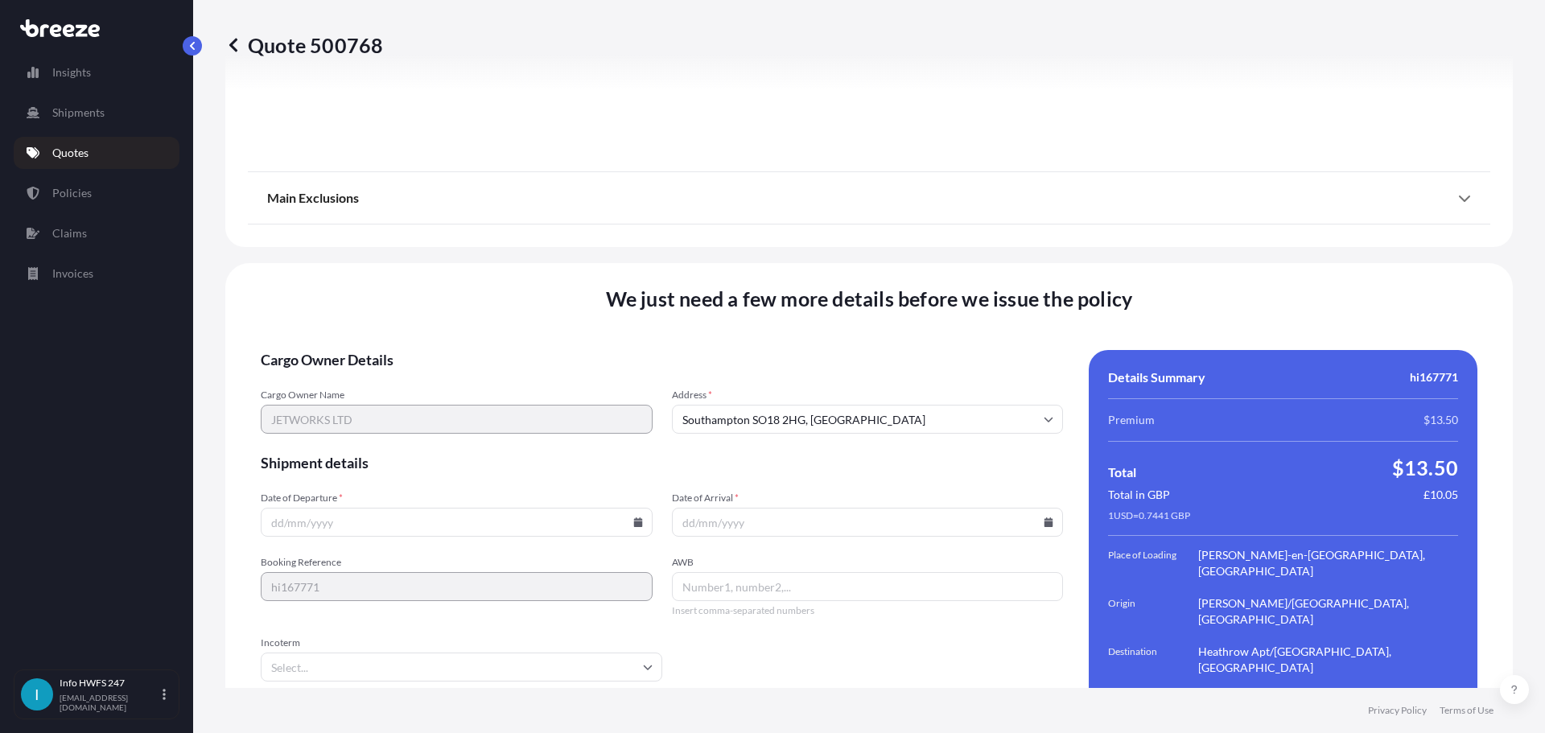
scroll to position [2125, 0]
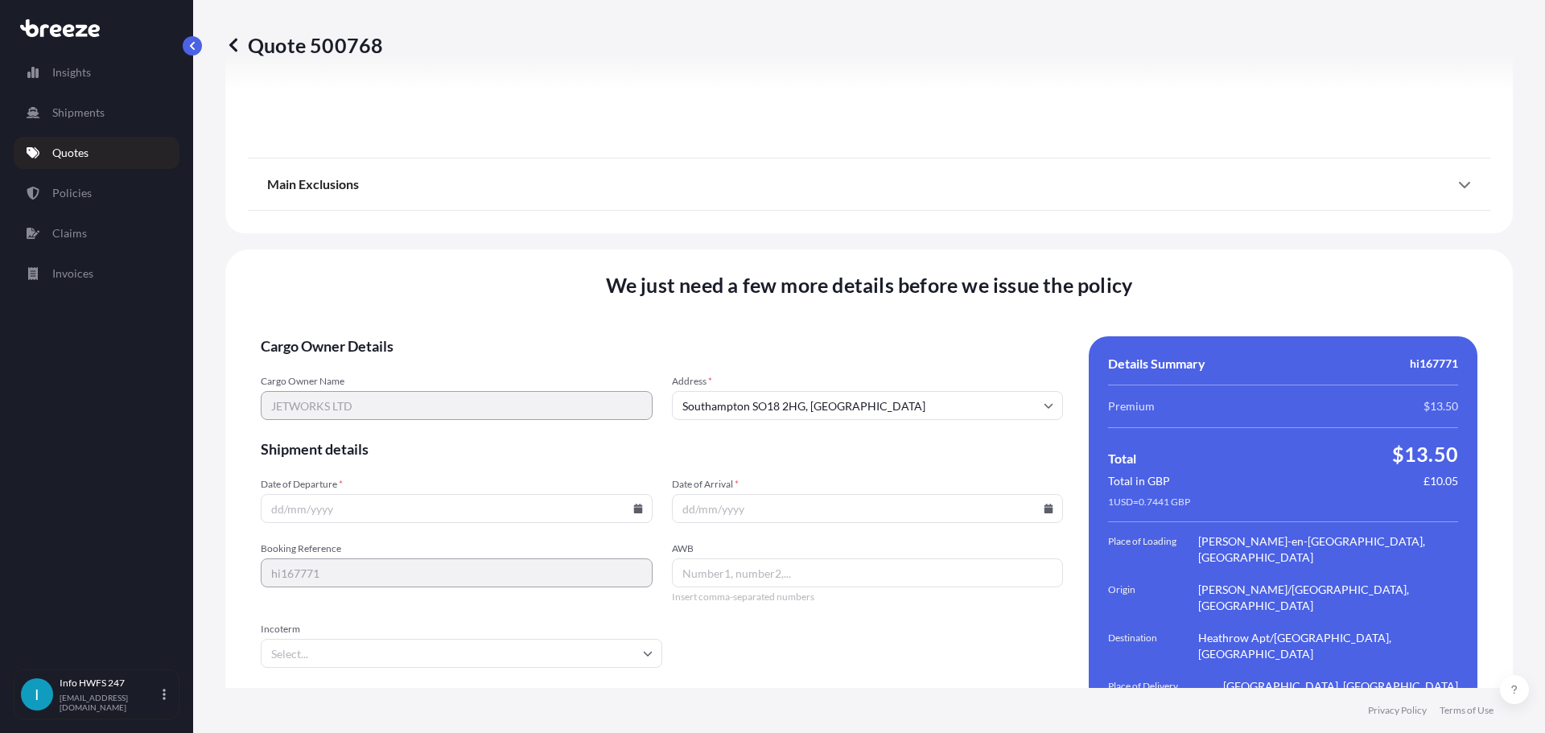
click at [508, 494] on input "Date of Departure *" at bounding box center [457, 508] width 392 height 29
click at [635, 504] on icon at bounding box center [637, 509] width 9 height 10
click at [335, 282] on button "6" at bounding box center [342, 287] width 26 height 26
type input "[DATE]"
click at [1039, 494] on input "Date of Arrival *" at bounding box center [868, 508] width 392 height 29
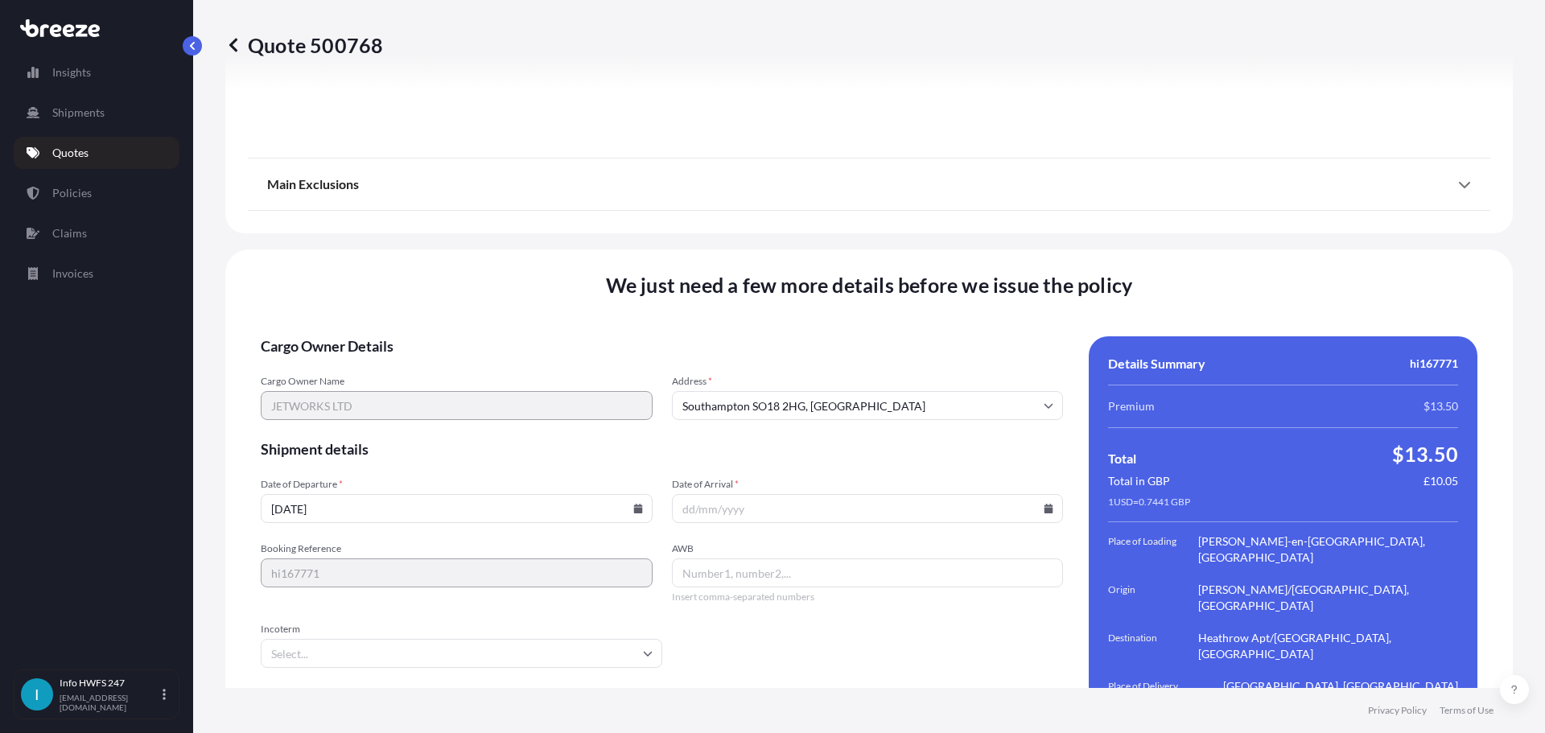
click at [1044, 504] on icon at bounding box center [1048, 509] width 9 height 10
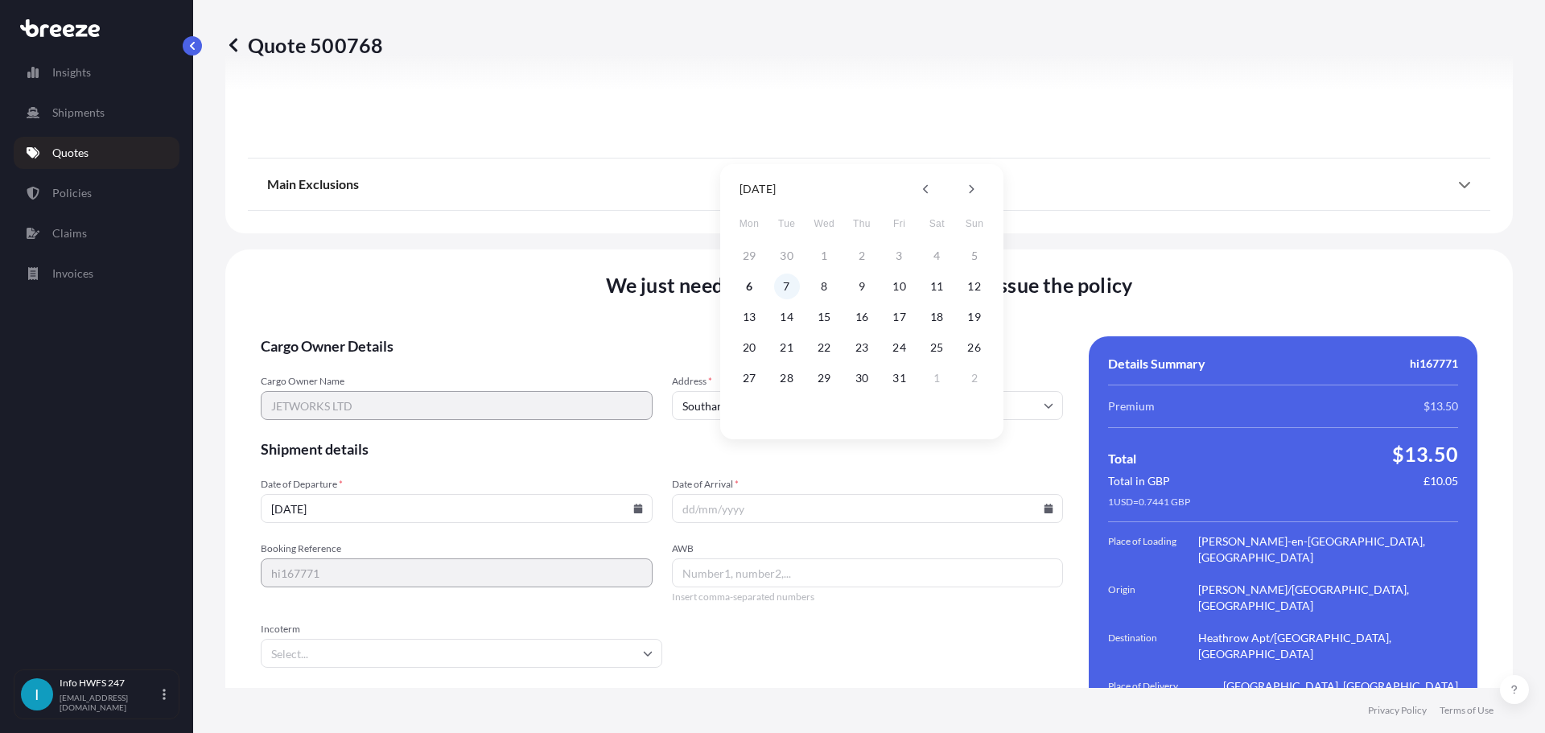
click at [785, 285] on button "7" at bounding box center [787, 287] width 26 height 26
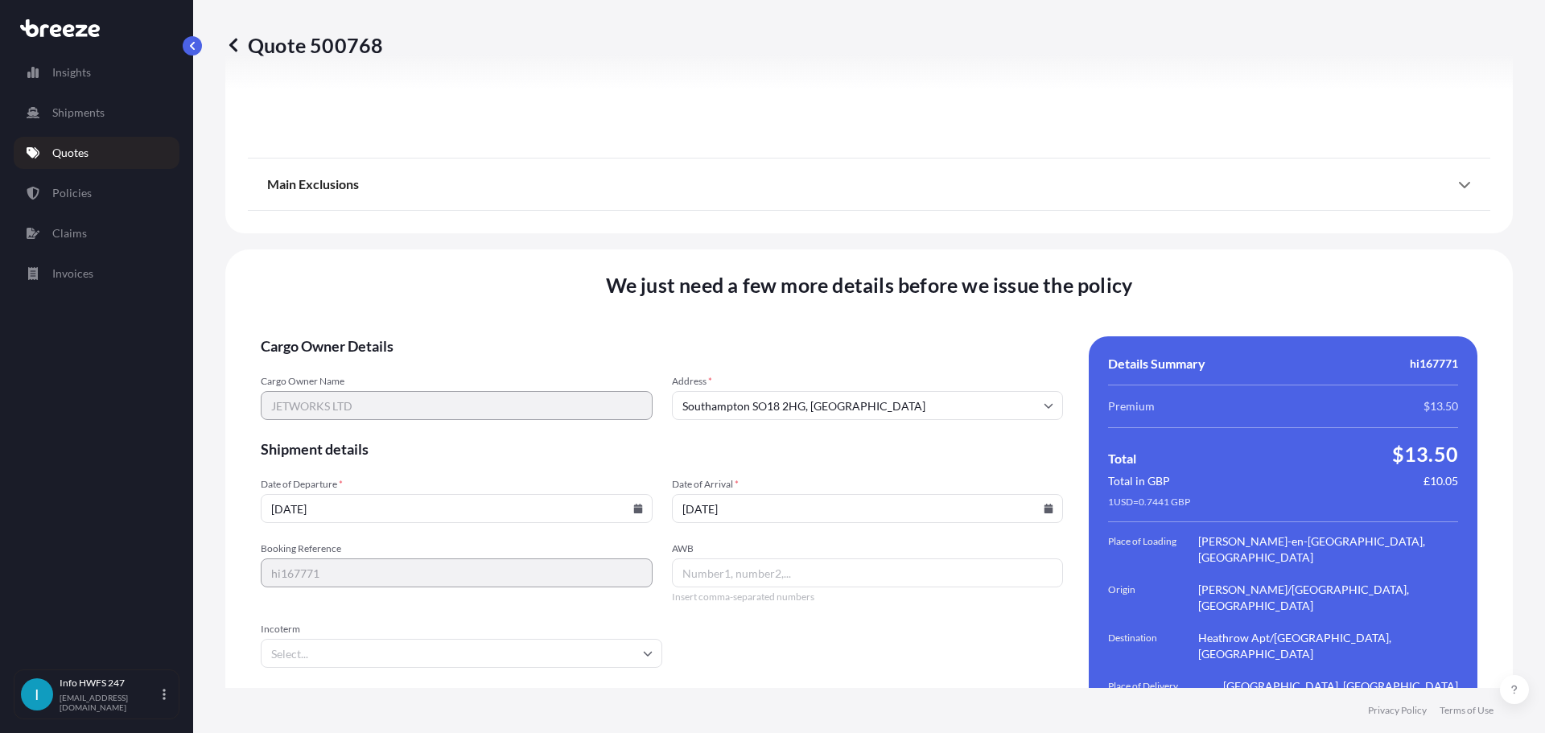
type input "[DATE]"
click at [735, 558] on input "AWB" at bounding box center [868, 572] width 392 height 29
type input "05702030044"
click at [535, 639] on input "Incoterm" at bounding box center [461, 653] width 401 height 29
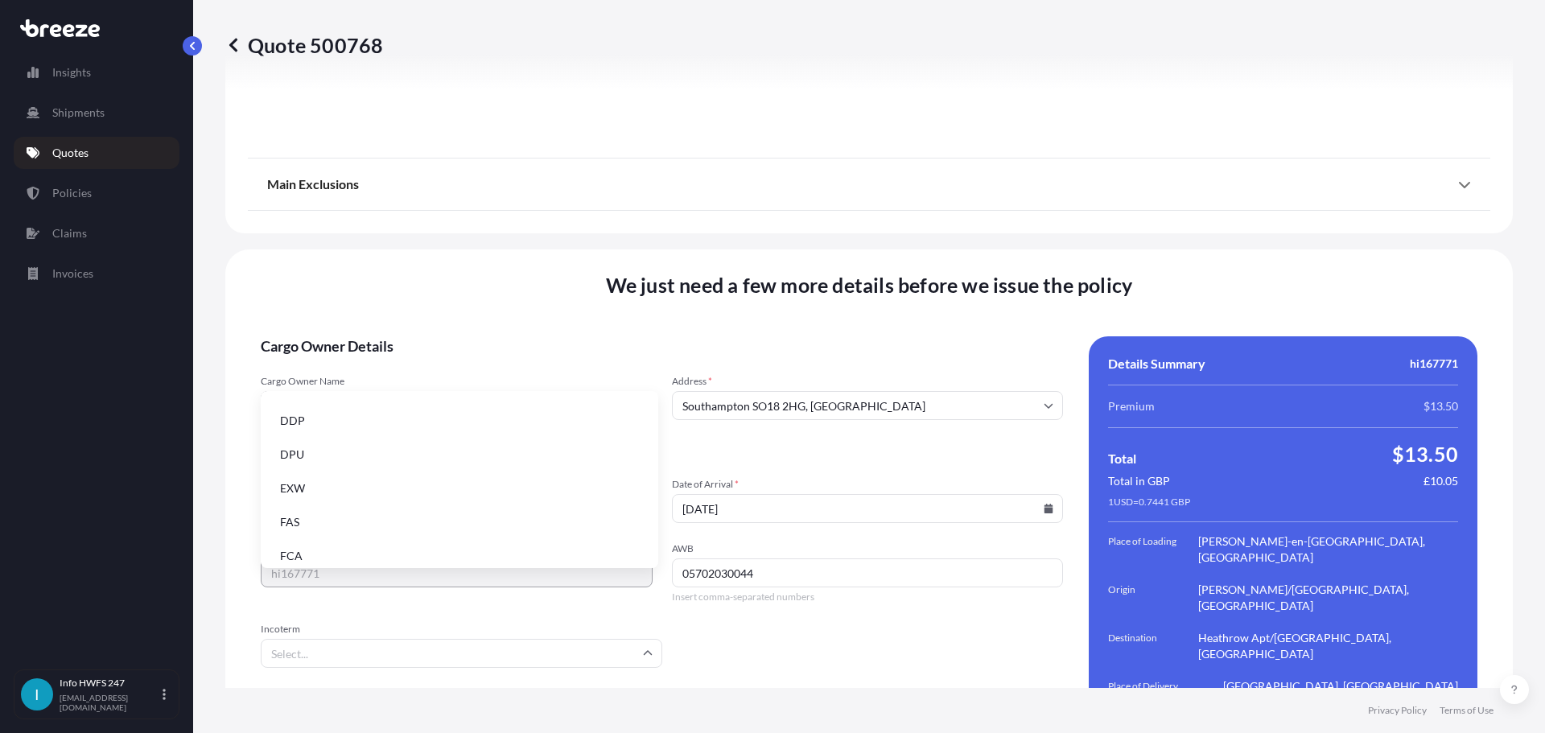
click at [415, 494] on li "EXW" at bounding box center [459, 488] width 385 height 31
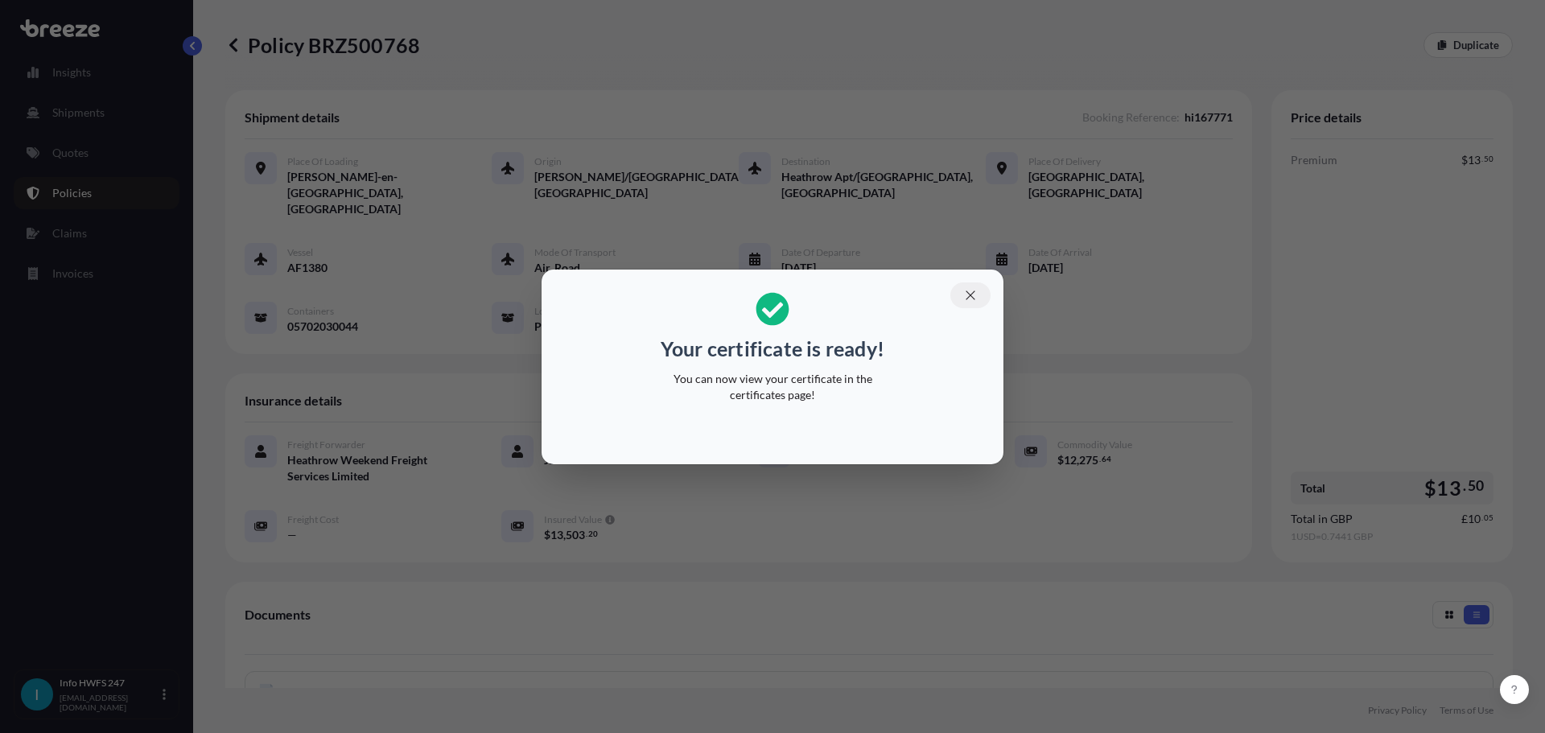
click at [970, 297] on icon "button" at bounding box center [970, 295] width 14 height 14
